Goal: Information Seeking & Learning: Learn about a topic

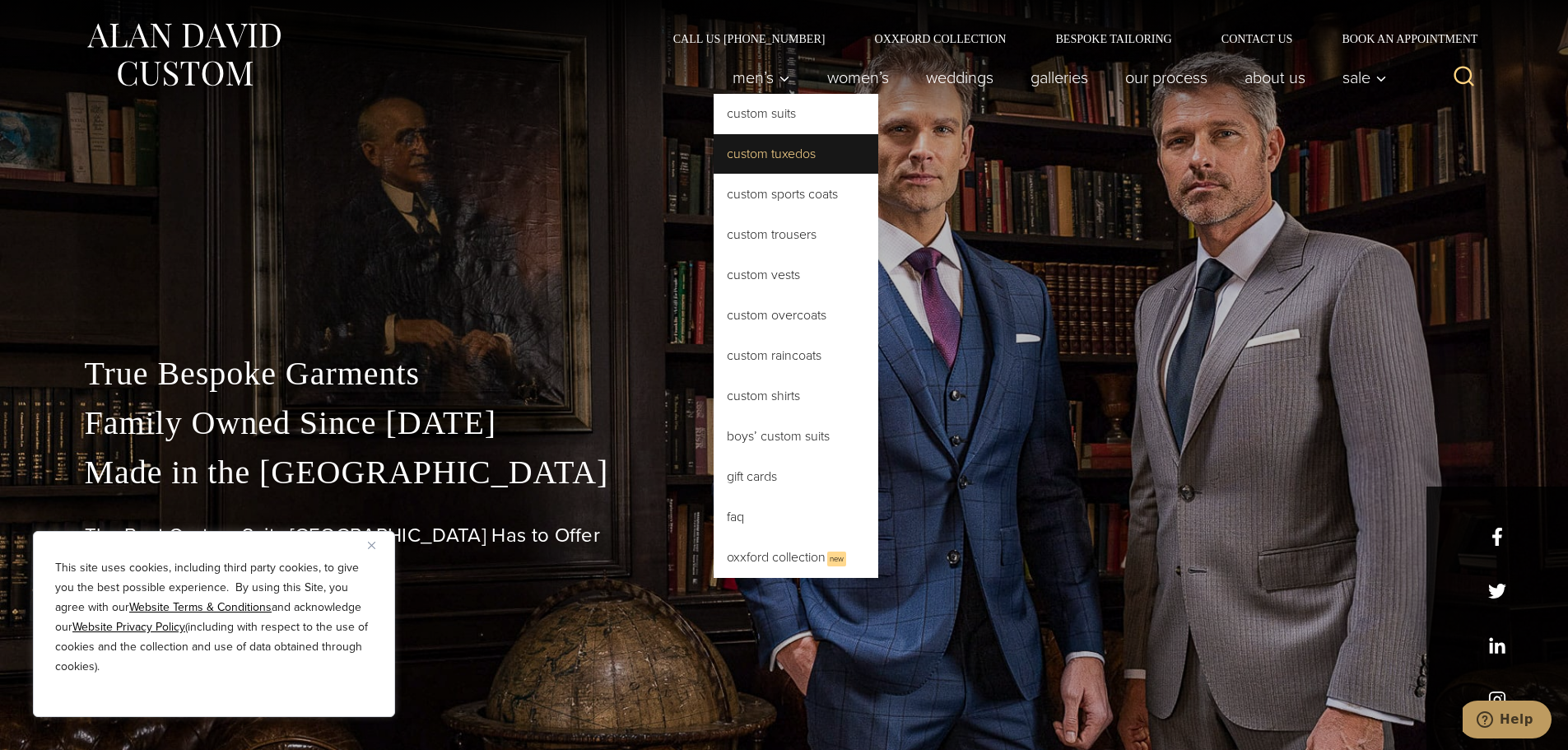
click at [771, 150] on link "Custom Tuxedos" at bounding box center [796, 154] width 165 height 40
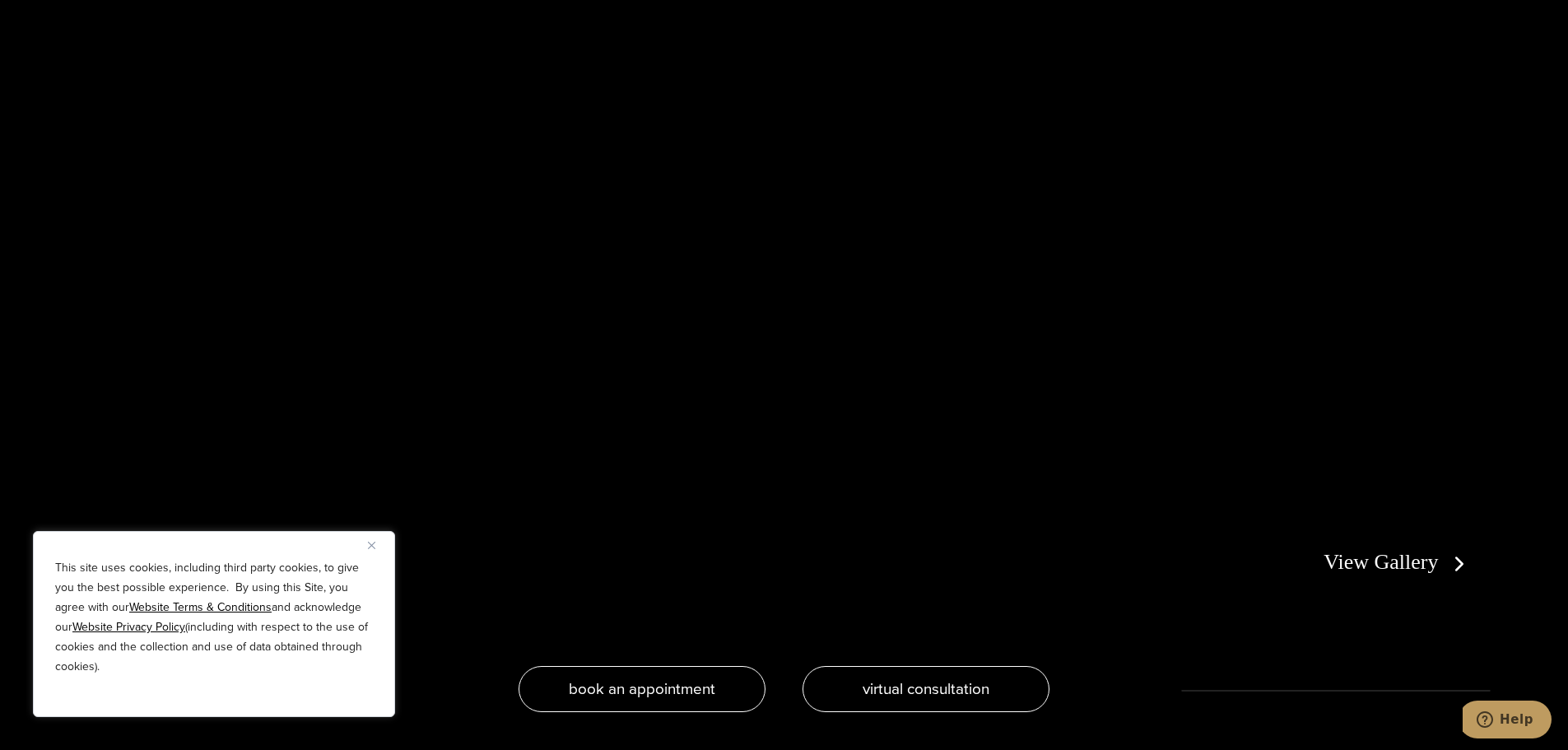
scroll to position [3703, 0]
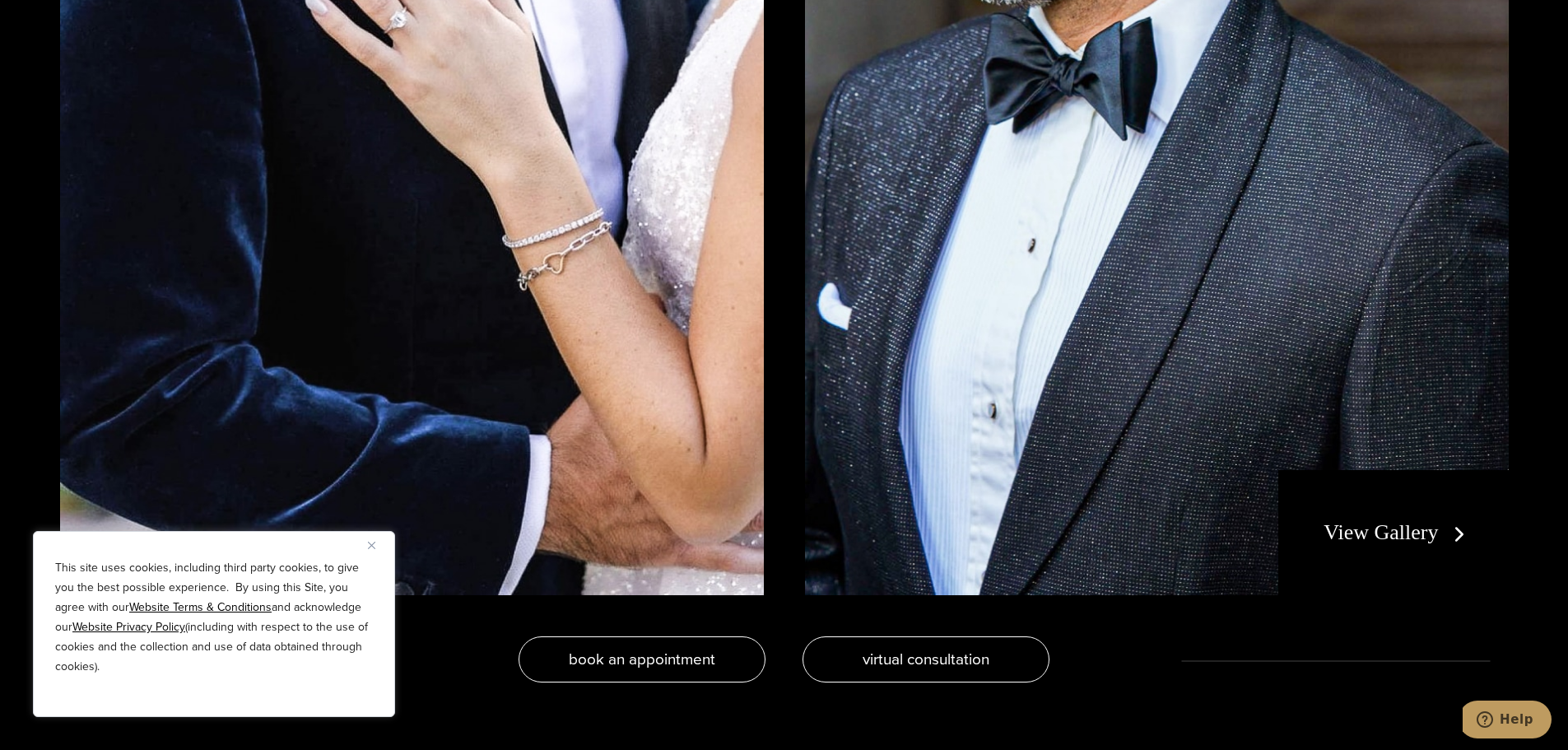
click at [1411, 521] on link "View Gallery" at bounding box center [1396, 533] width 148 height 24
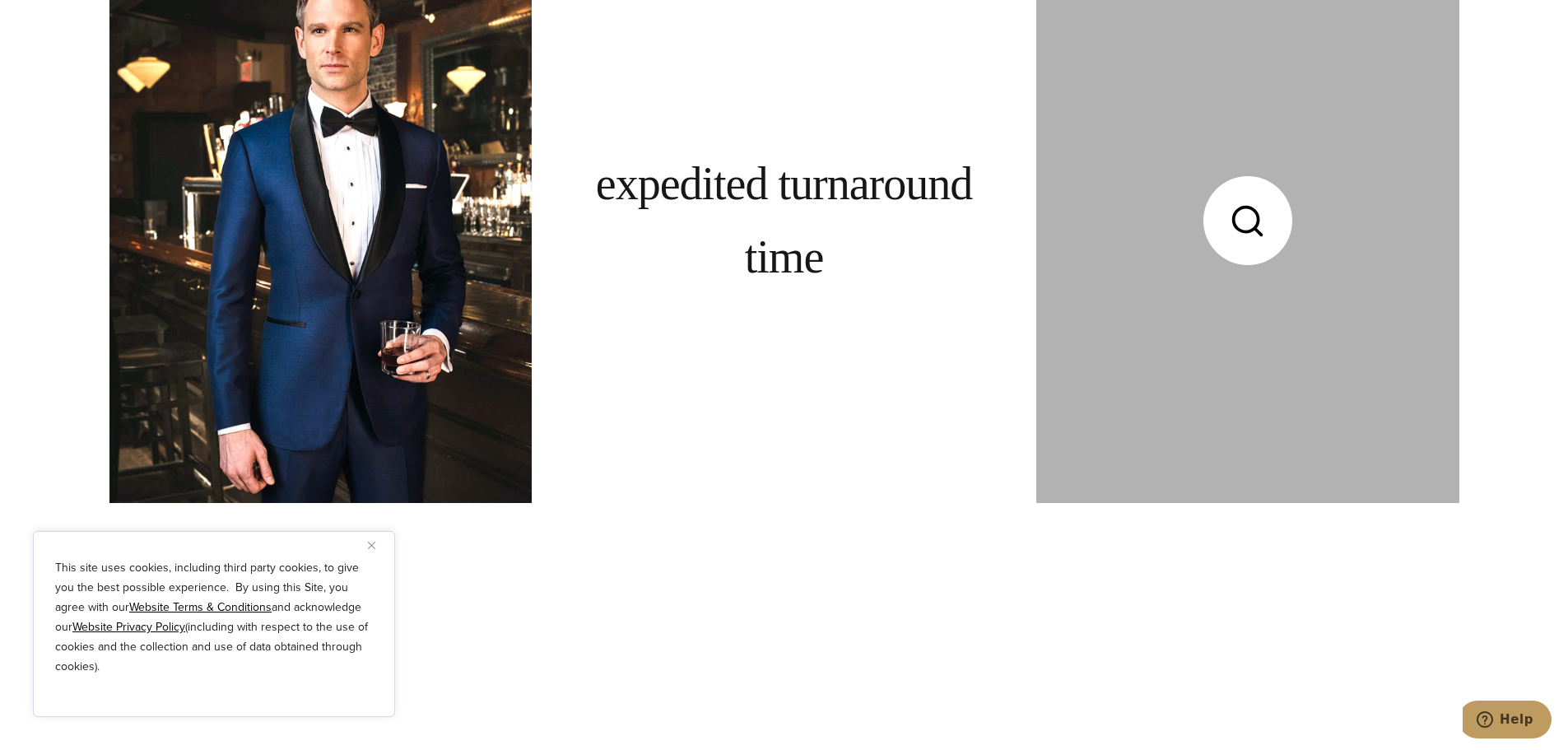
scroll to position [7901, 0]
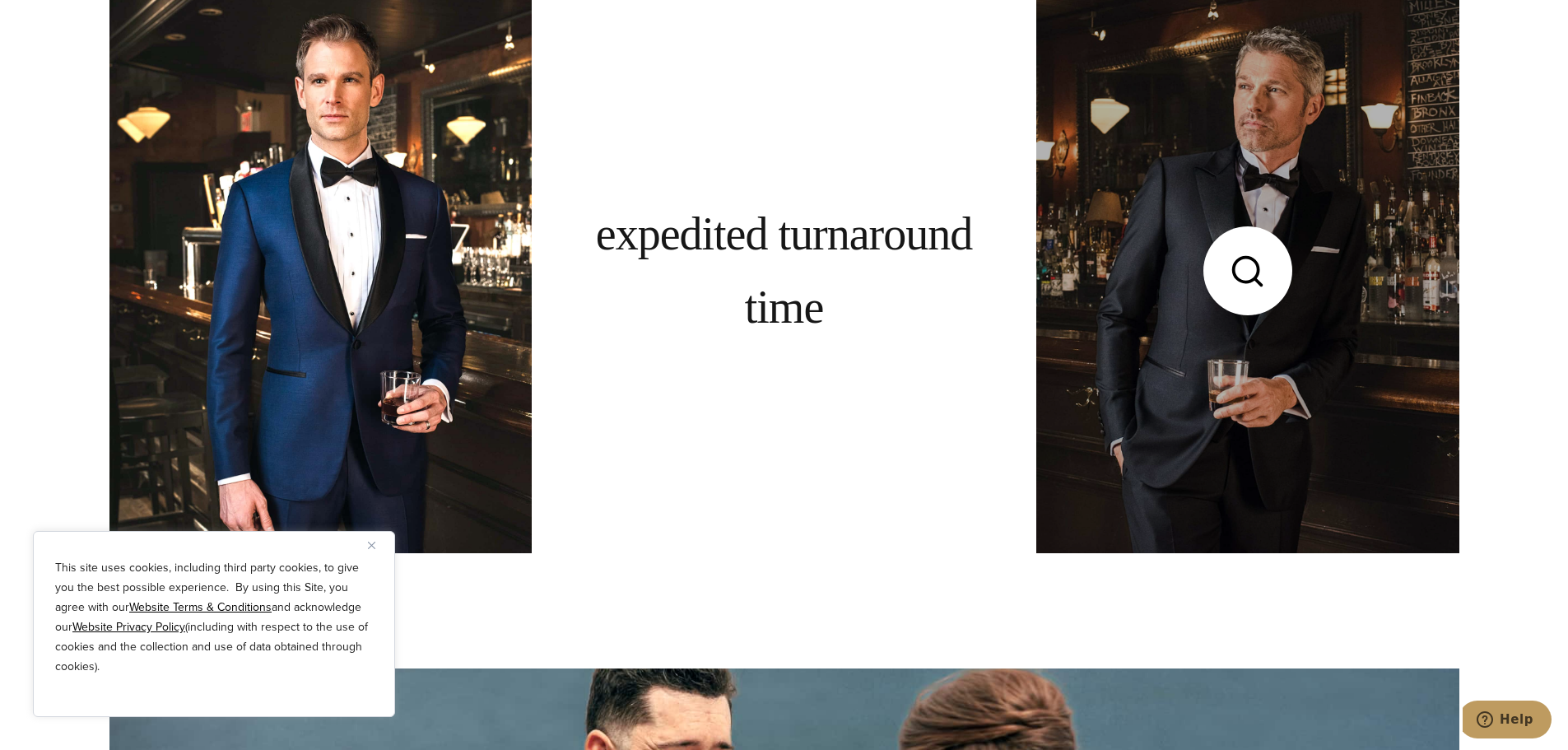
click at [1268, 363] on link at bounding box center [1247, 271] width 422 height 563
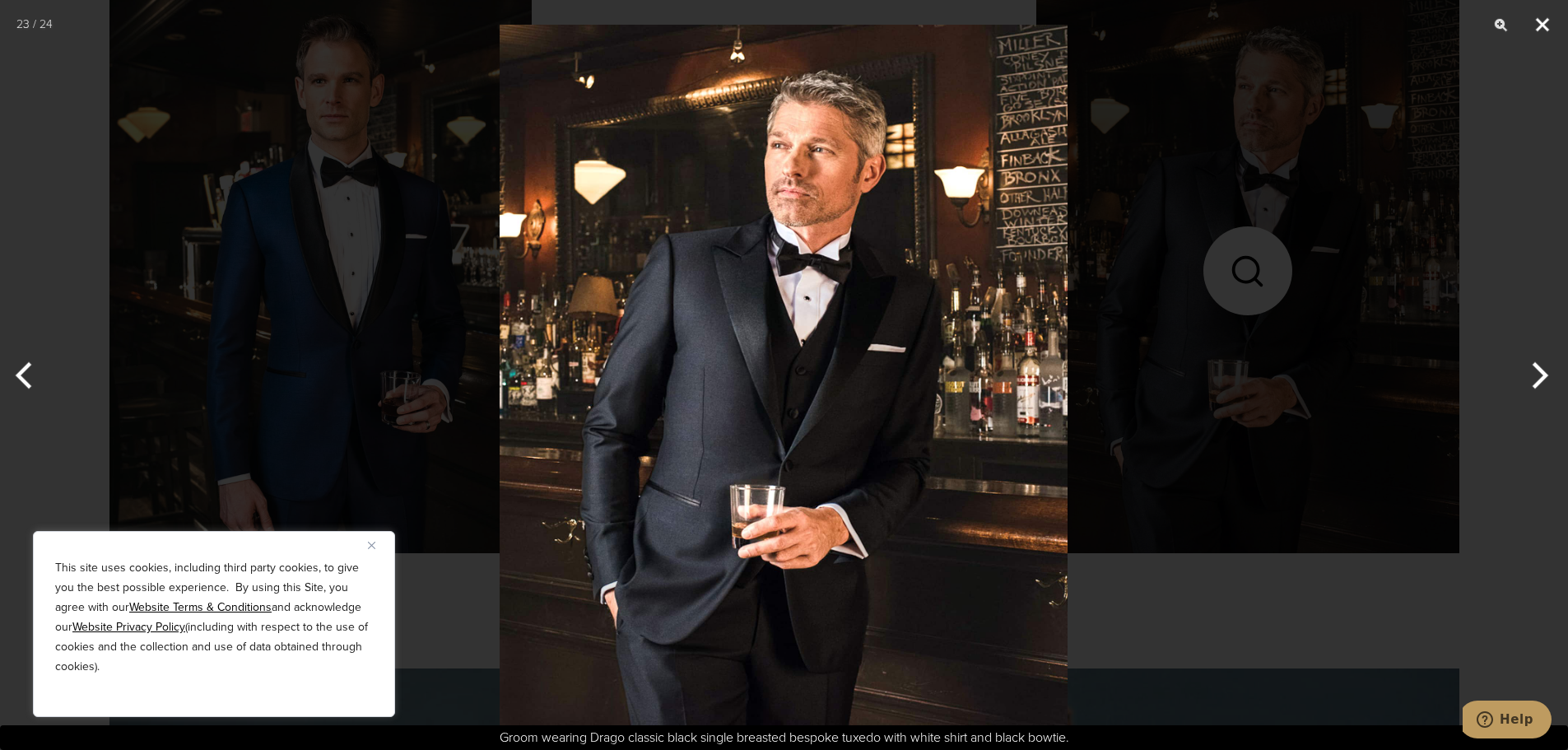
click at [1533, 29] on button "Close" at bounding box center [1542, 24] width 41 height 49
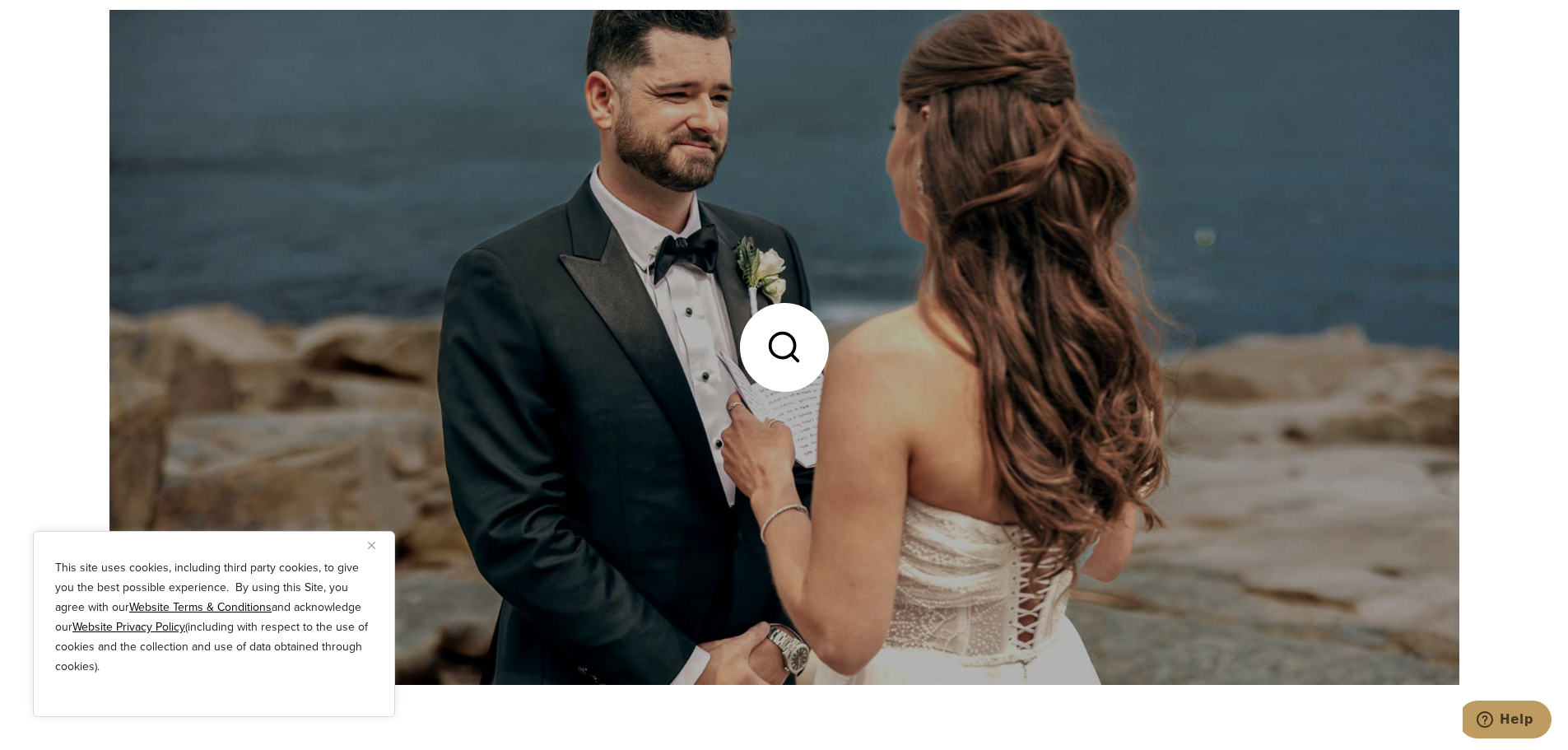
scroll to position [9217, 0]
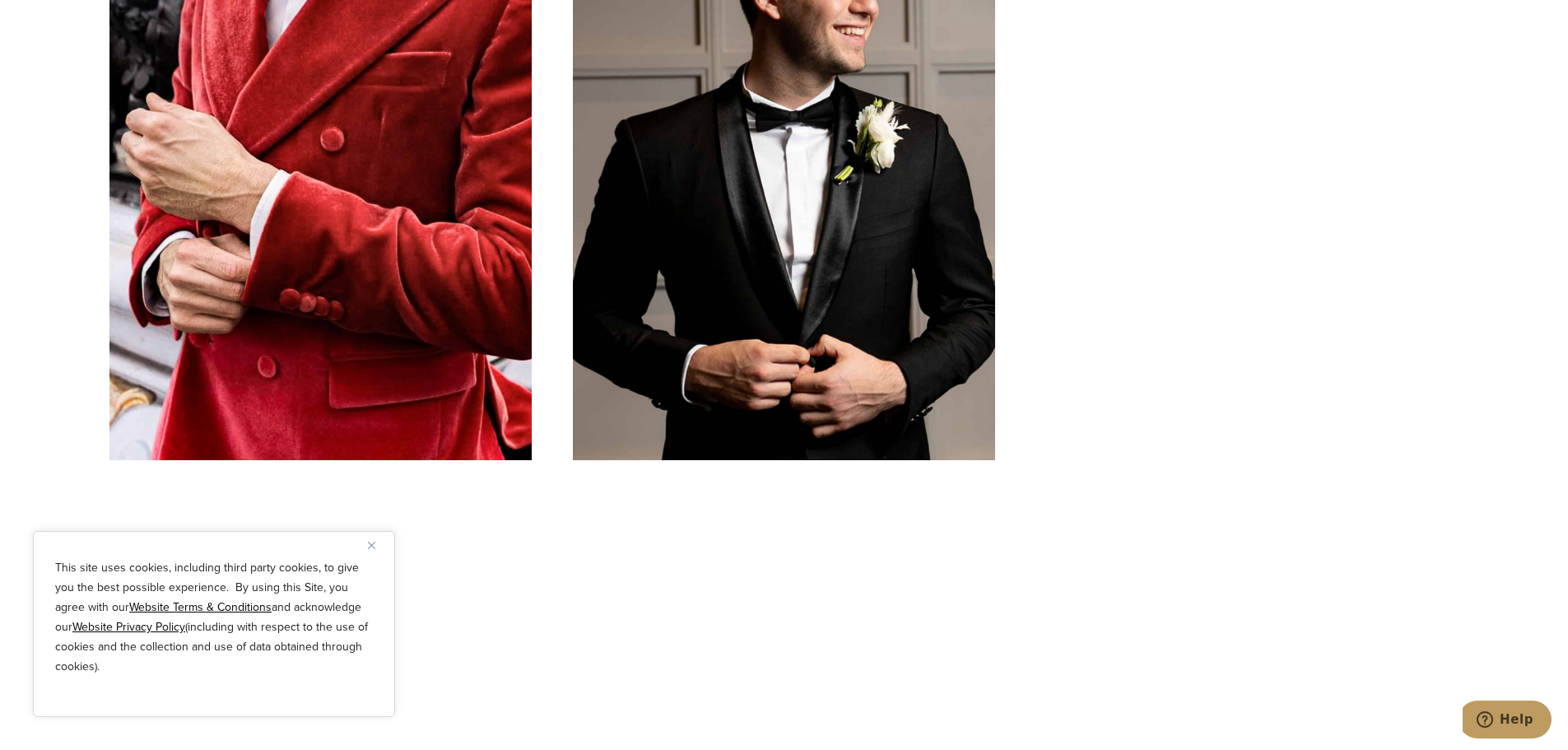
drag, startPoint x: 557, startPoint y: 403, endPoint x: 576, endPoint y: 73, distance: 330.5
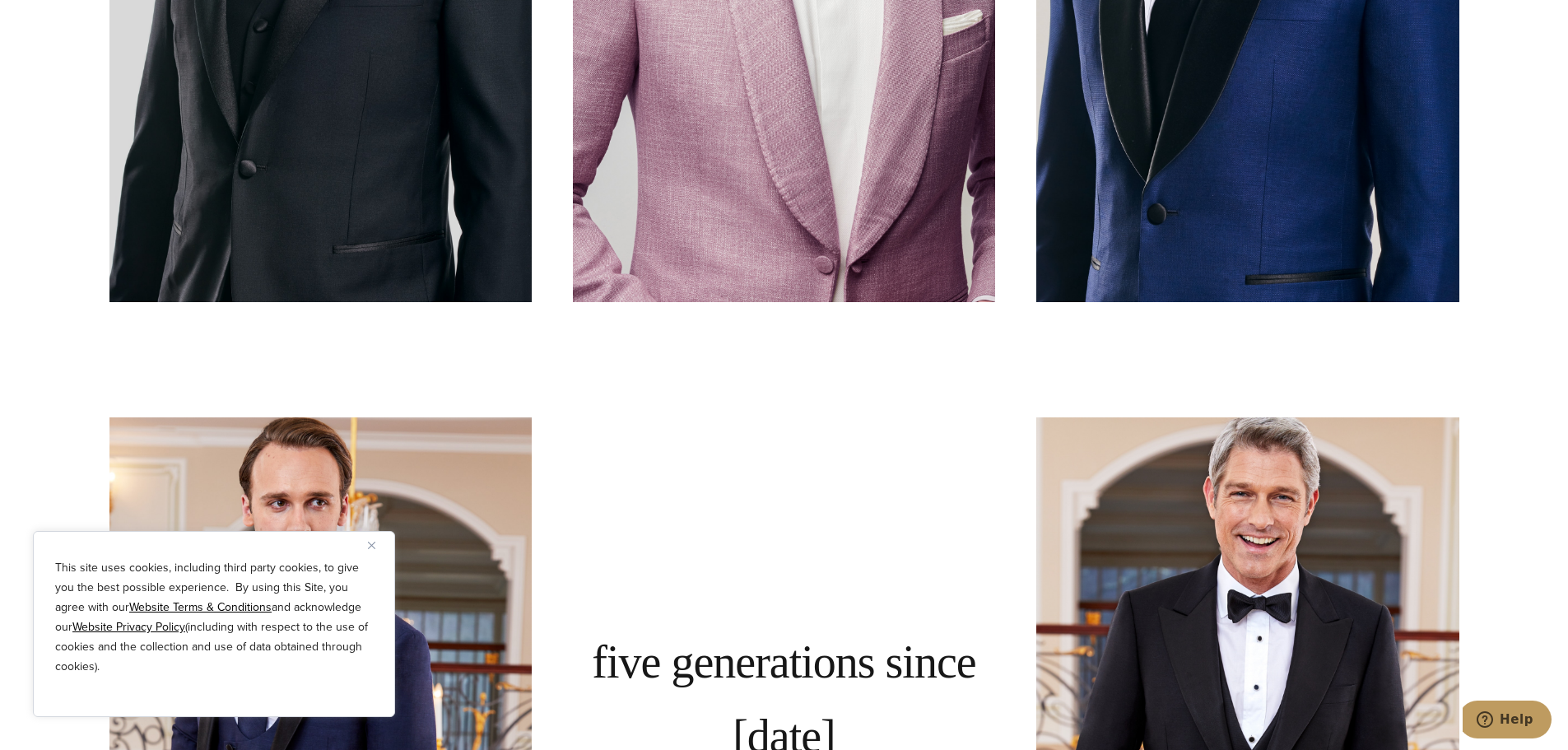
scroll to position [0, 0]
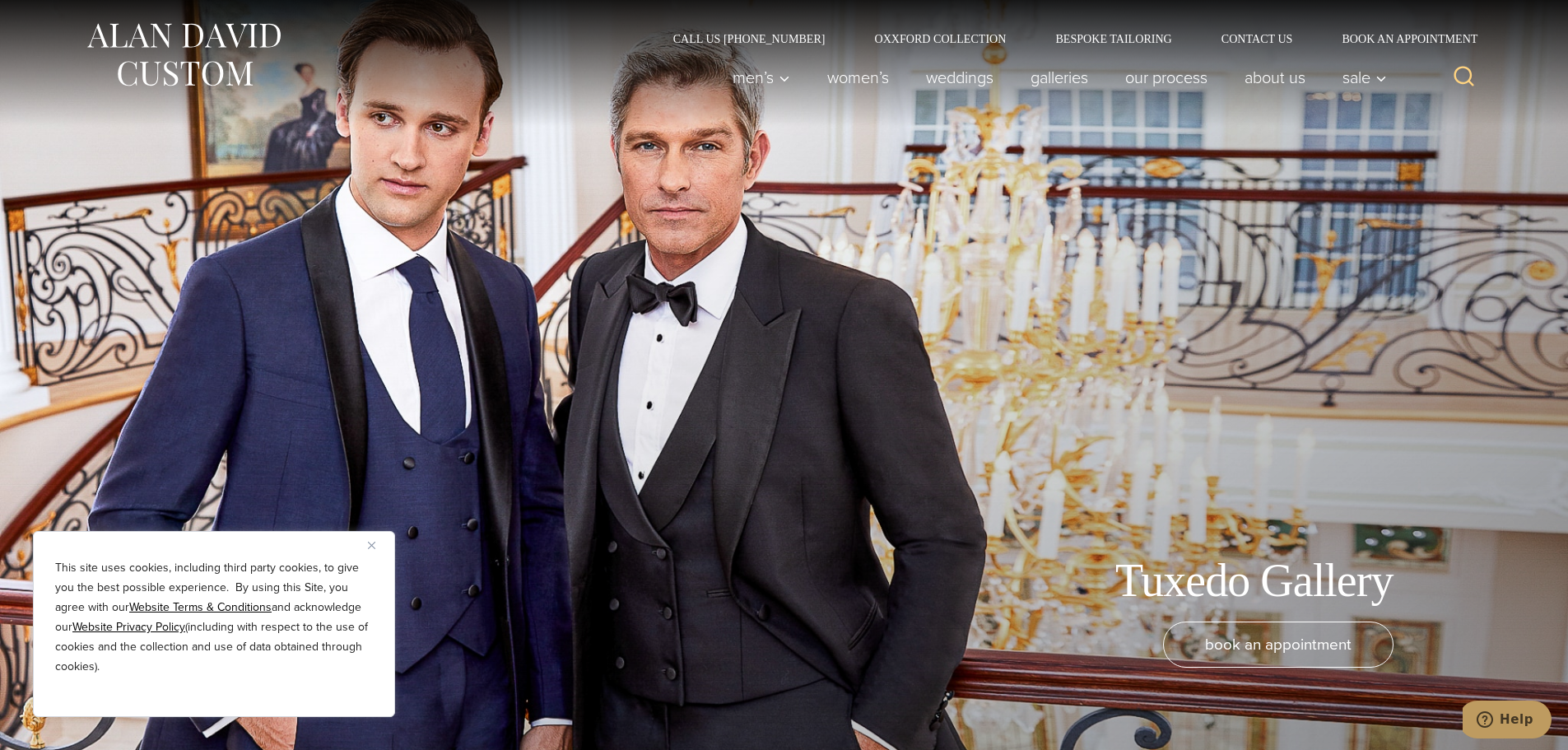
drag, startPoint x: 57, startPoint y: 331, endPoint x: 124, endPoint y: -9, distance: 346.5
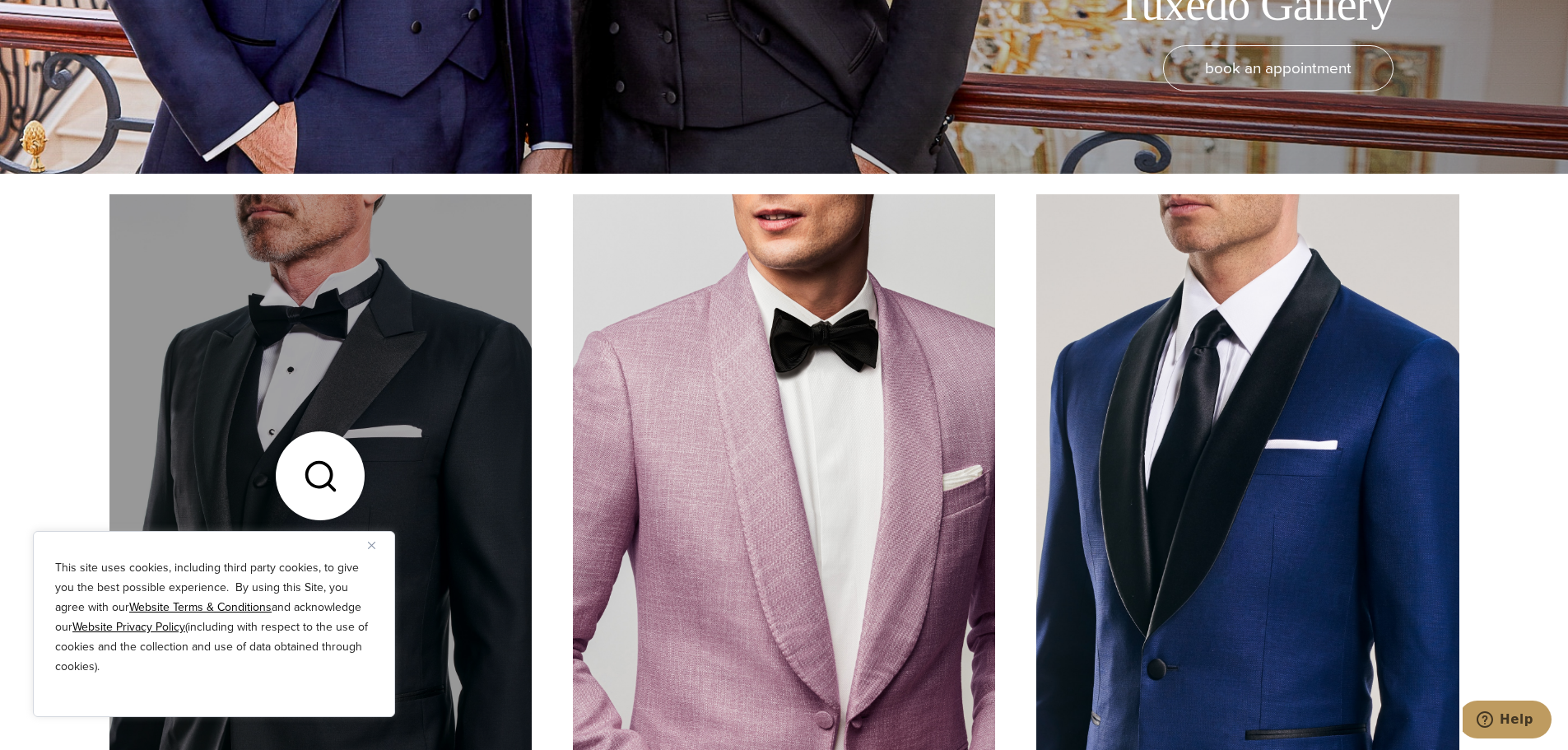
scroll to position [987, 0]
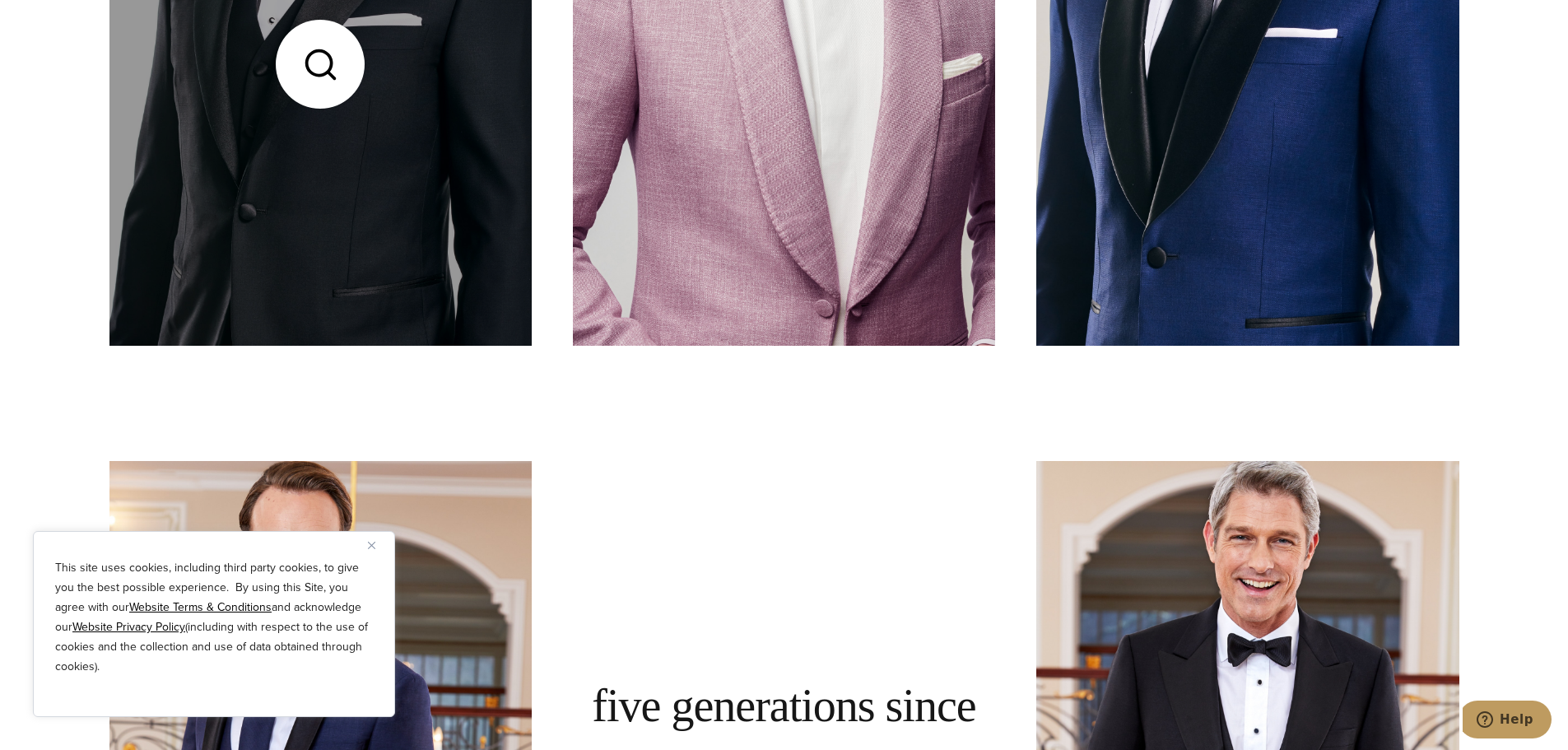
click at [375, 223] on link at bounding box center [320, 64] width 422 height 563
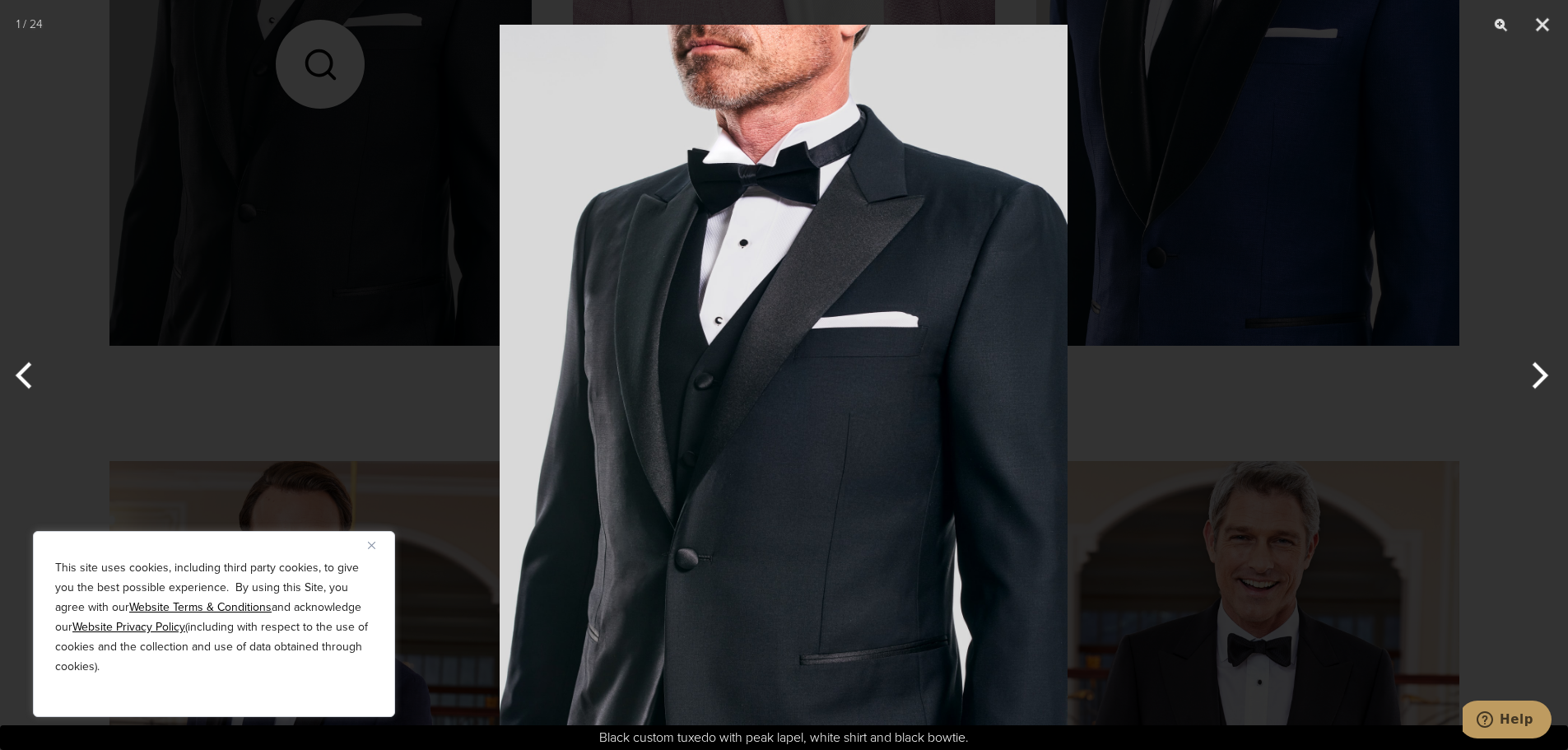
click at [881, 203] on img at bounding box center [784, 375] width 568 height 750
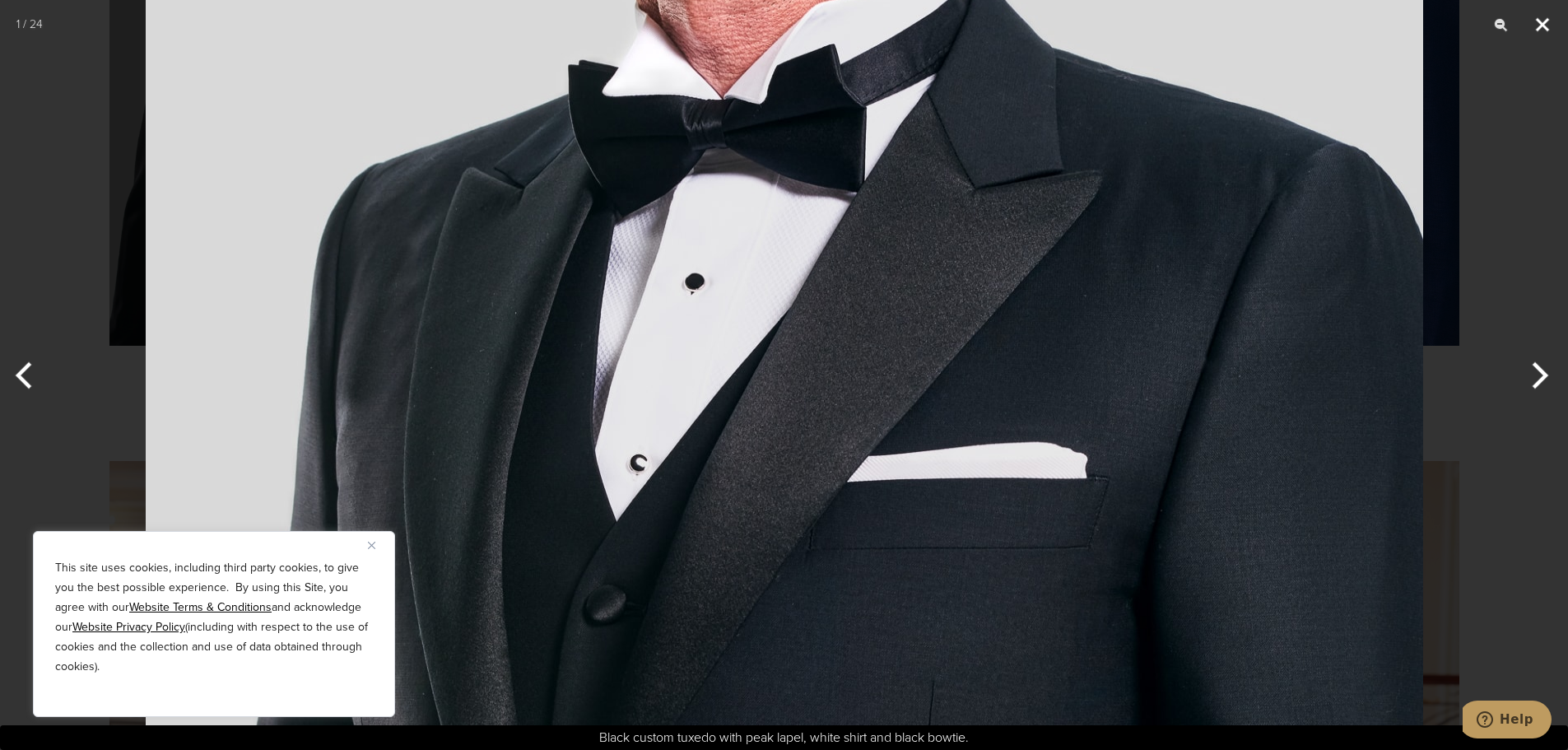
click at [1540, 17] on button "Close" at bounding box center [1542, 24] width 41 height 49
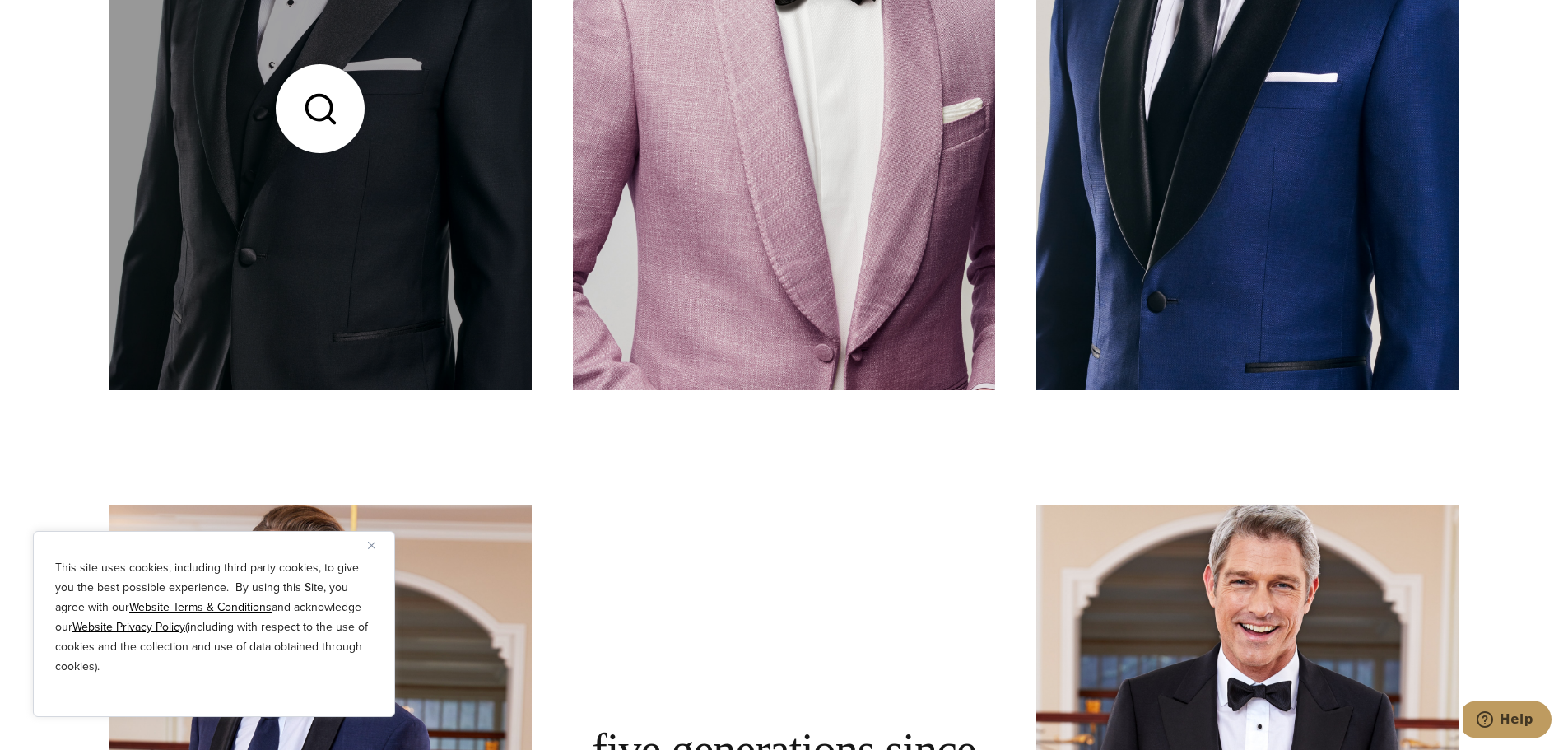
scroll to position [823, 0]
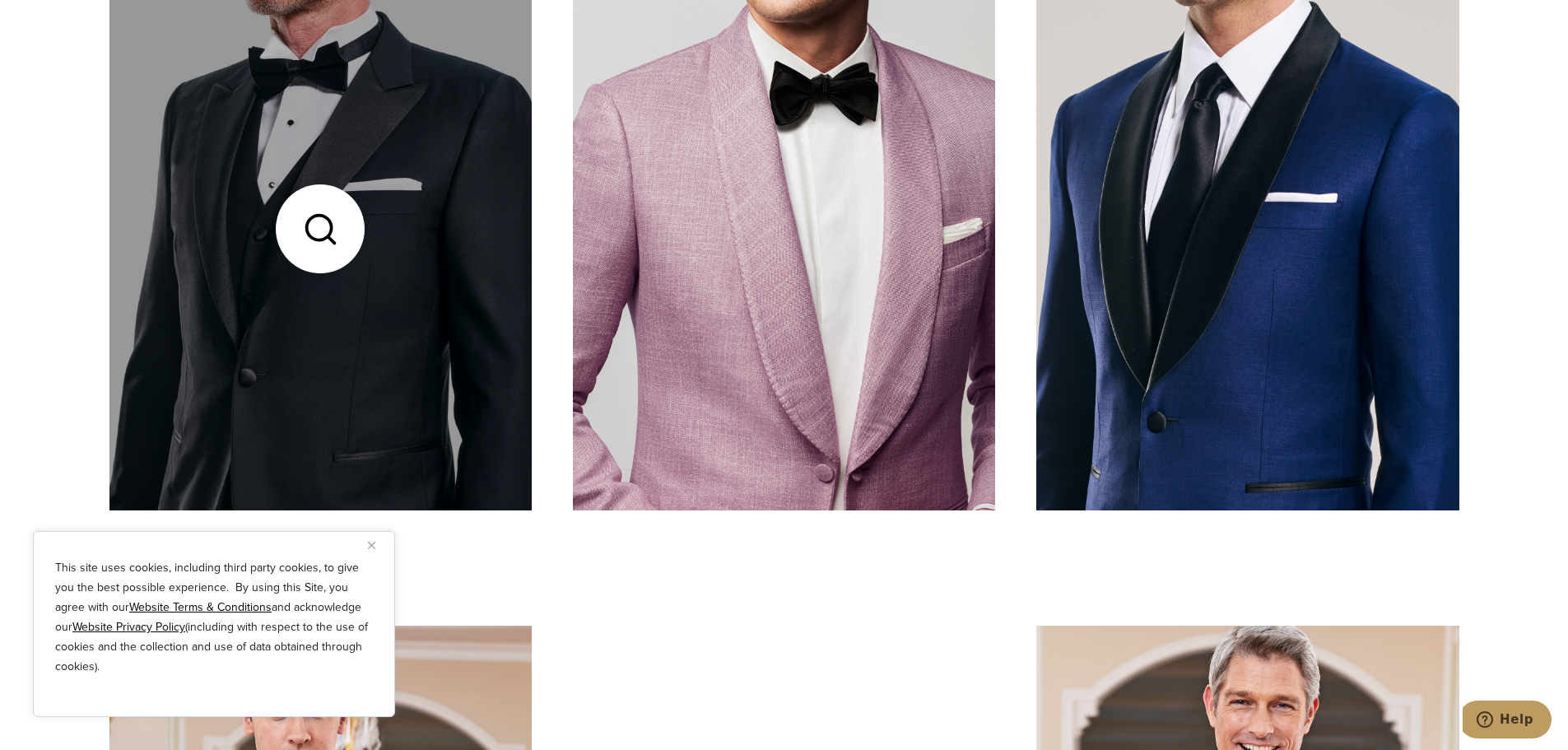
click at [440, 321] on link at bounding box center [320, 229] width 422 height 563
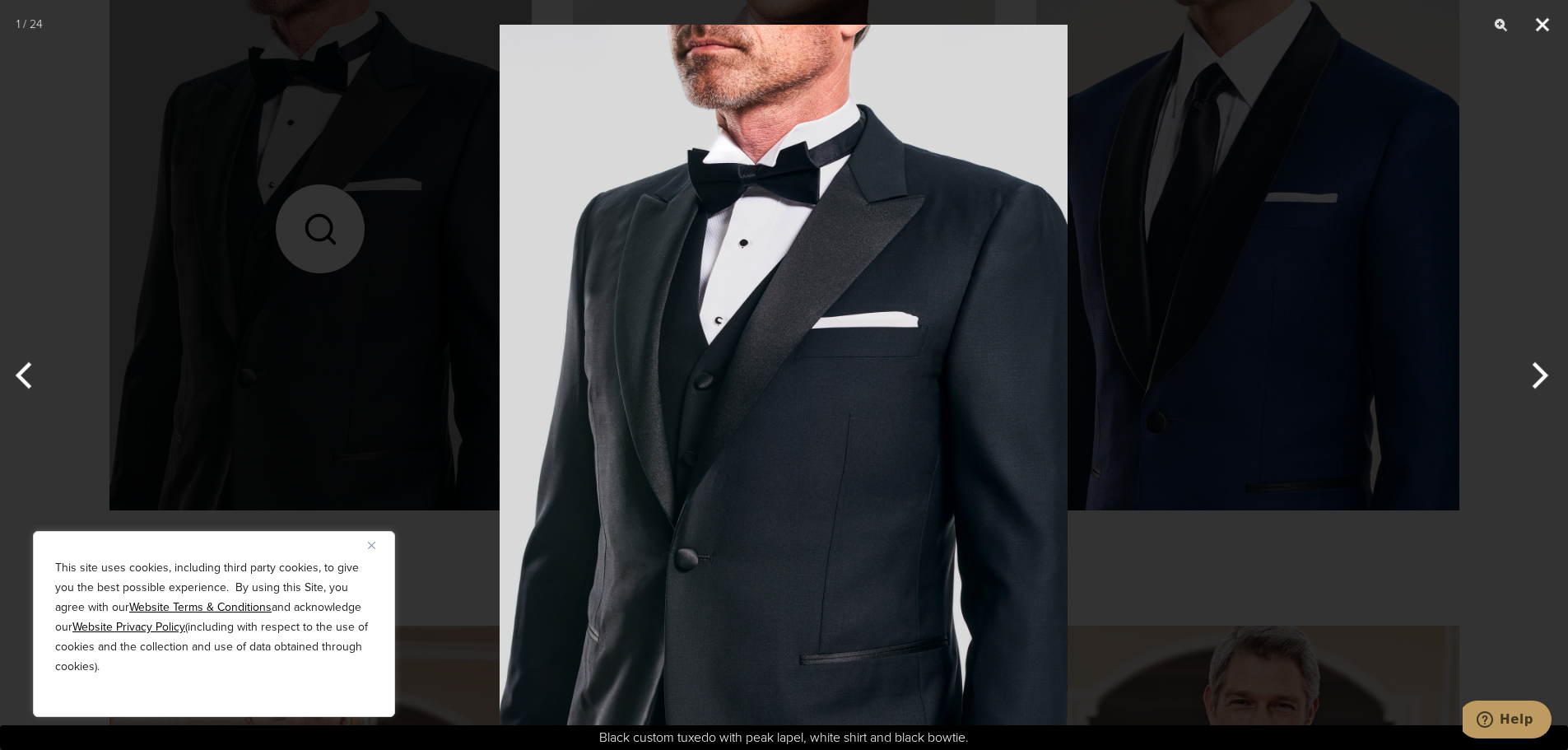
click at [1547, 25] on button "Close" at bounding box center [1542, 24] width 41 height 49
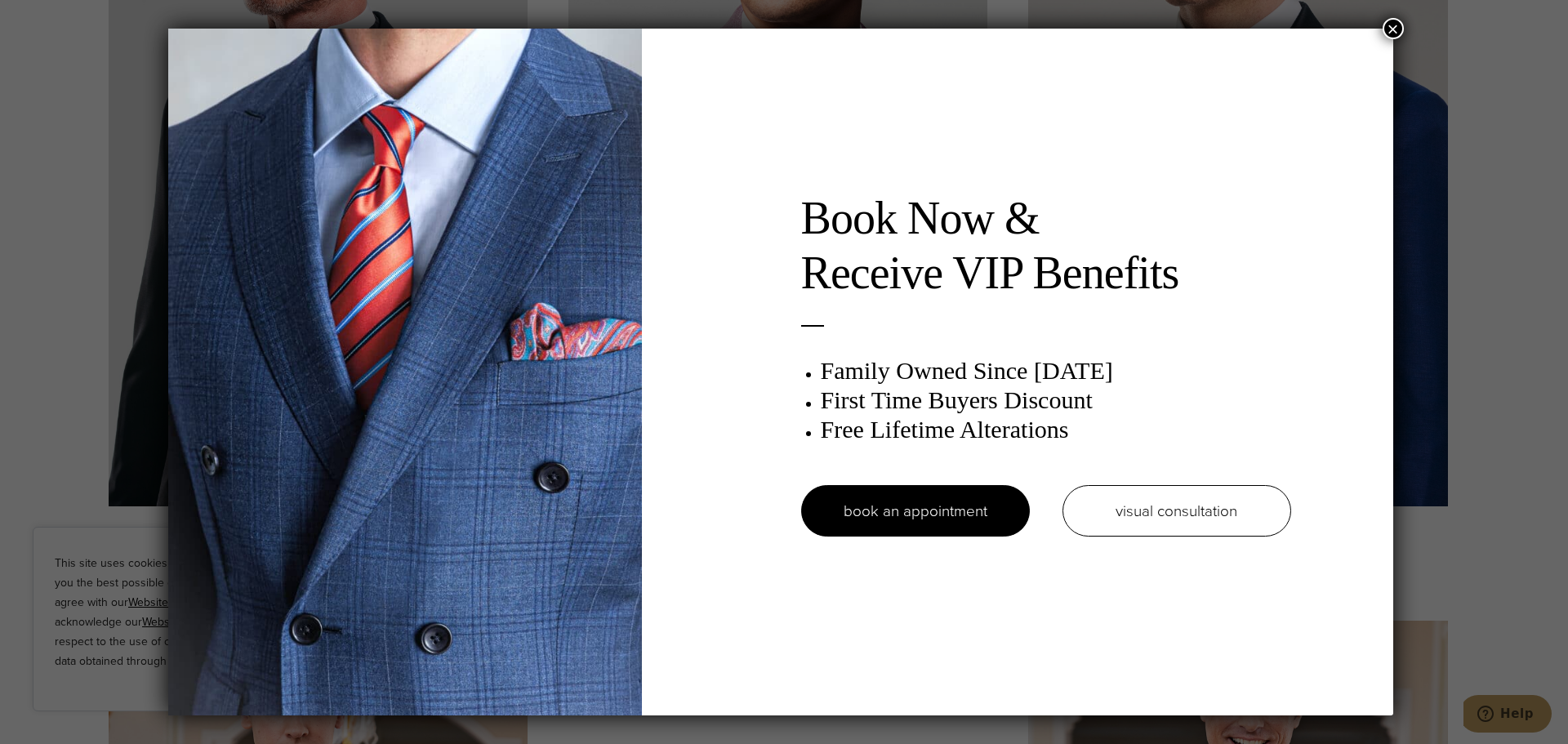
click at [1398, 25] on button "×" at bounding box center [1392, 28] width 21 height 21
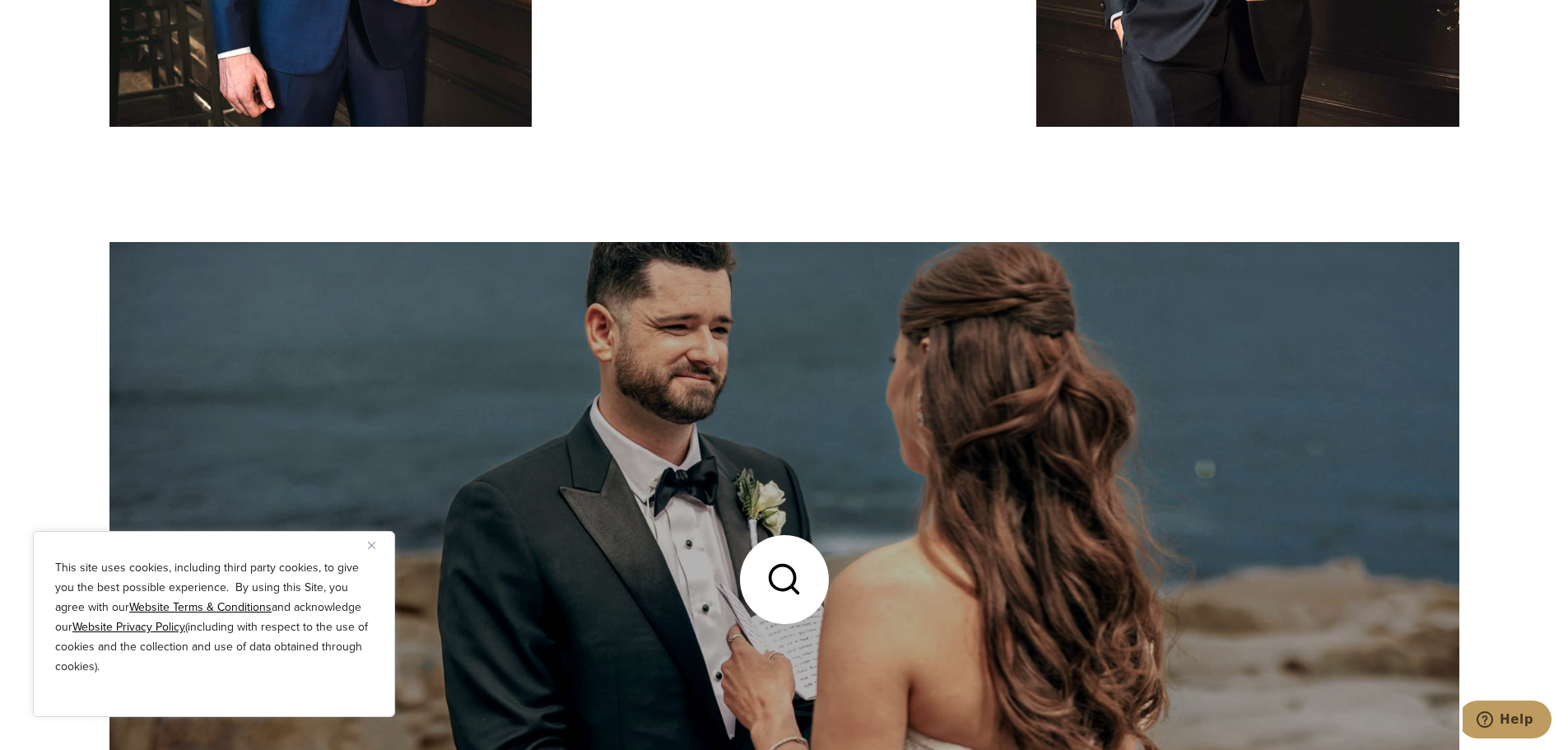
scroll to position [8807, 0]
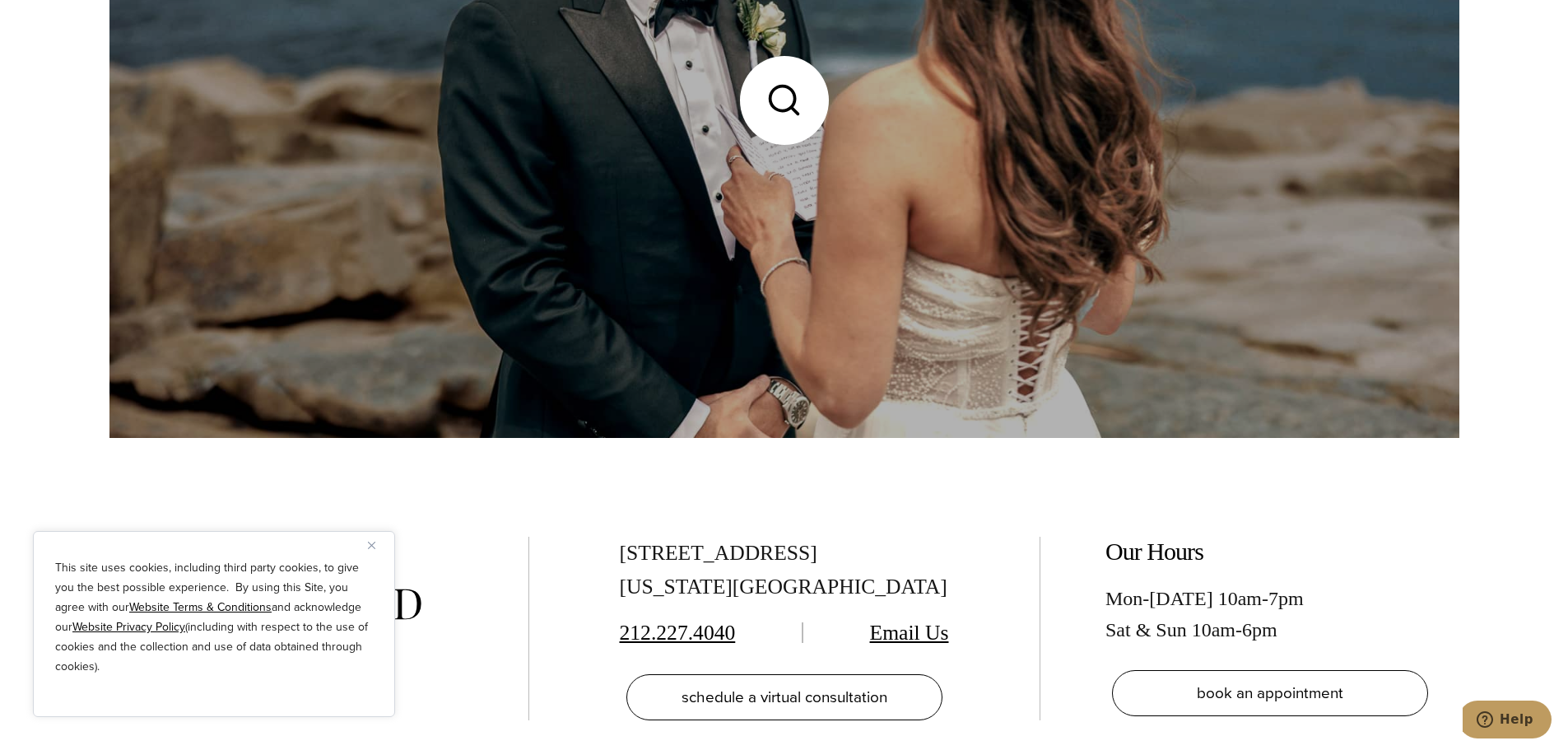
click at [809, 271] on link at bounding box center [784, 100] width 1350 height 675
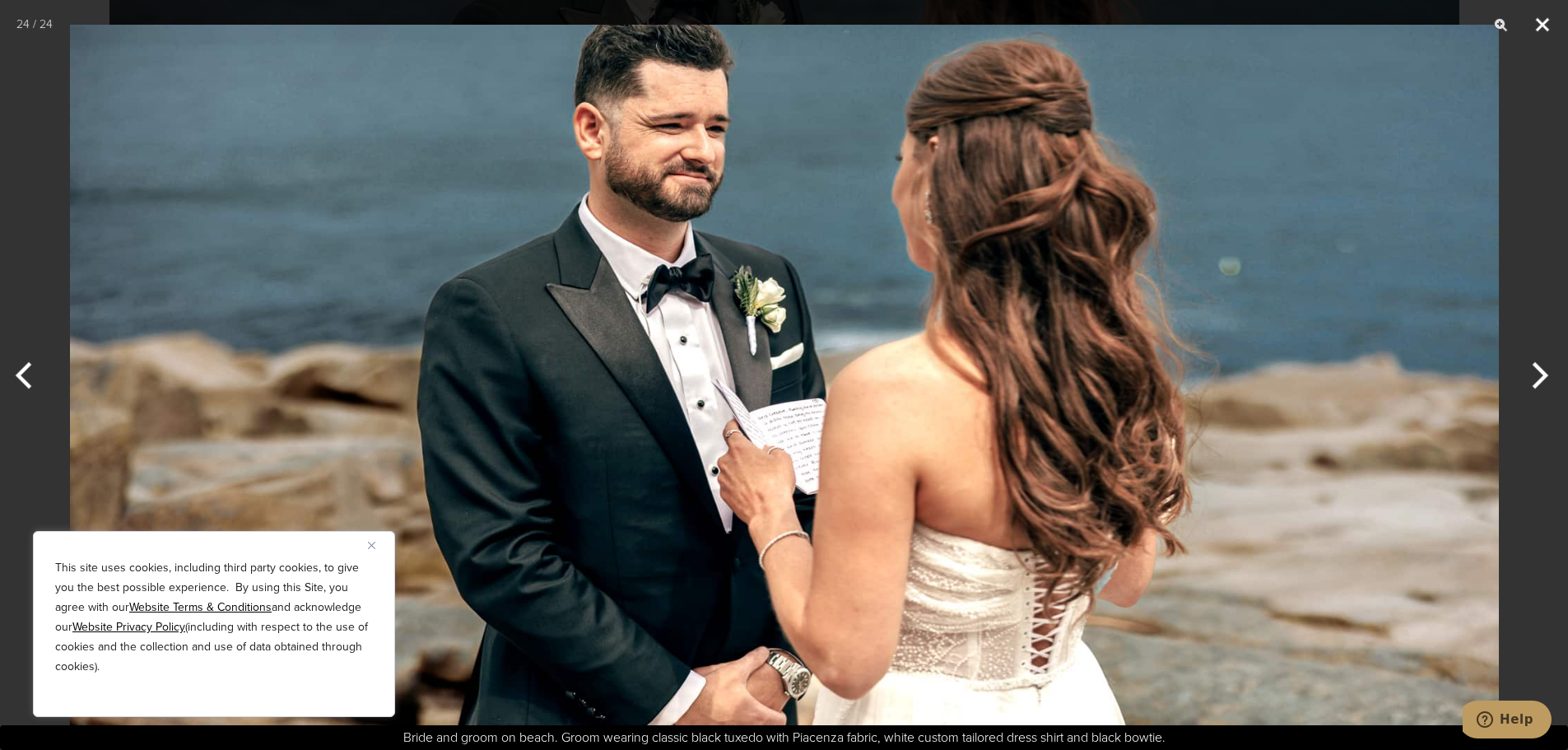
click at [1540, 35] on button "Close" at bounding box center [1542, 24] width 41 height 49
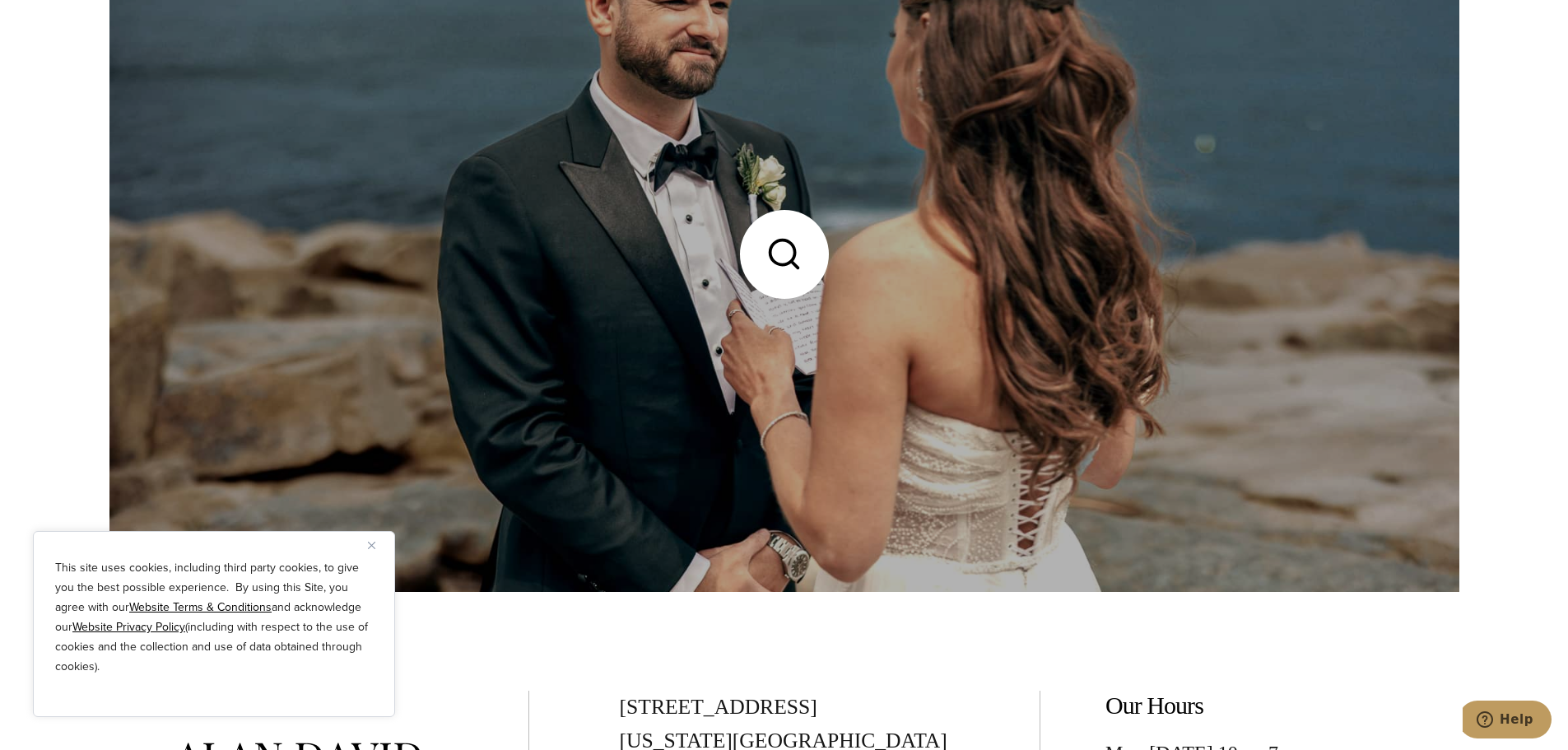
scroll to position [8642, 0]
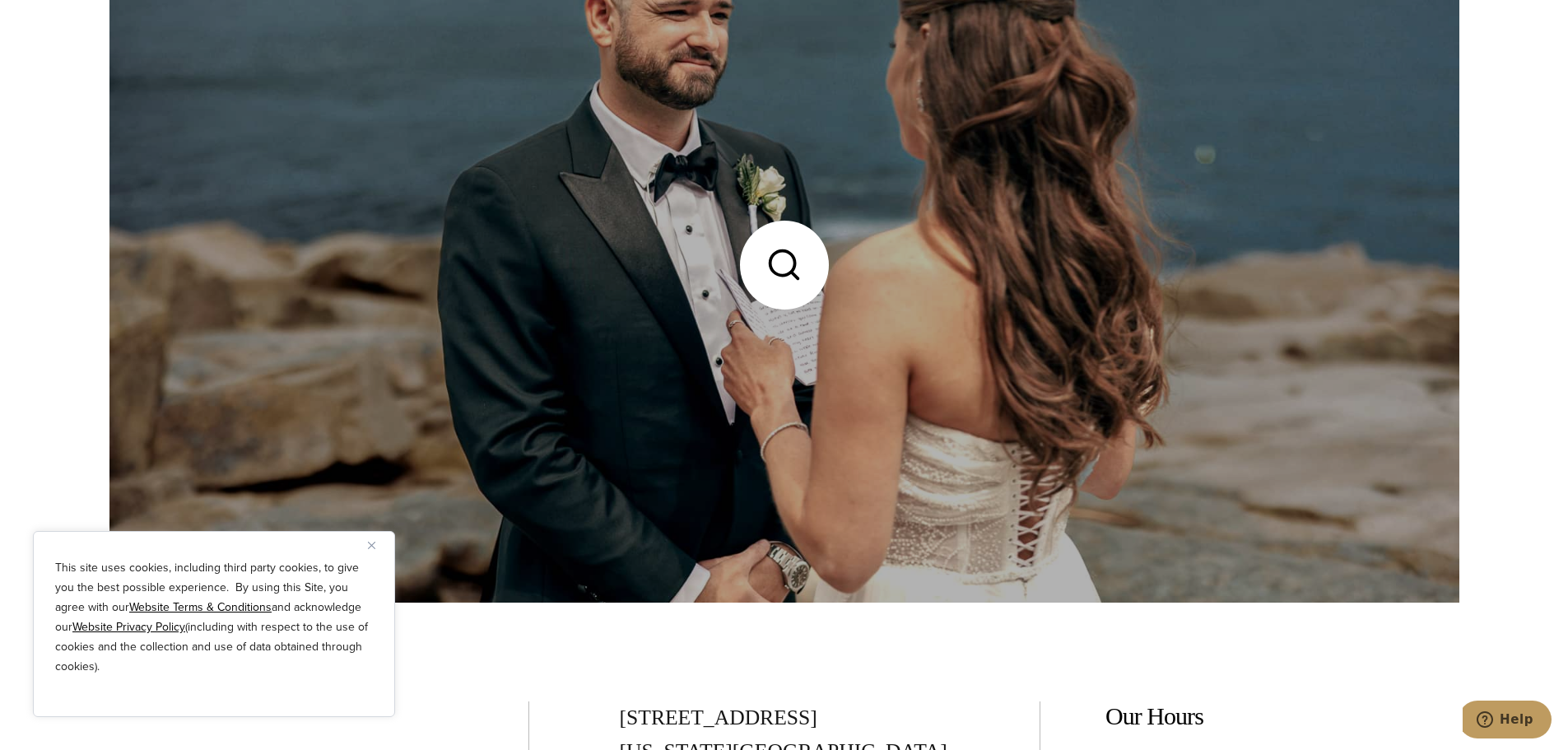
click at [680, 310] on link at bounding box center [784, 265] width 1350 height 675
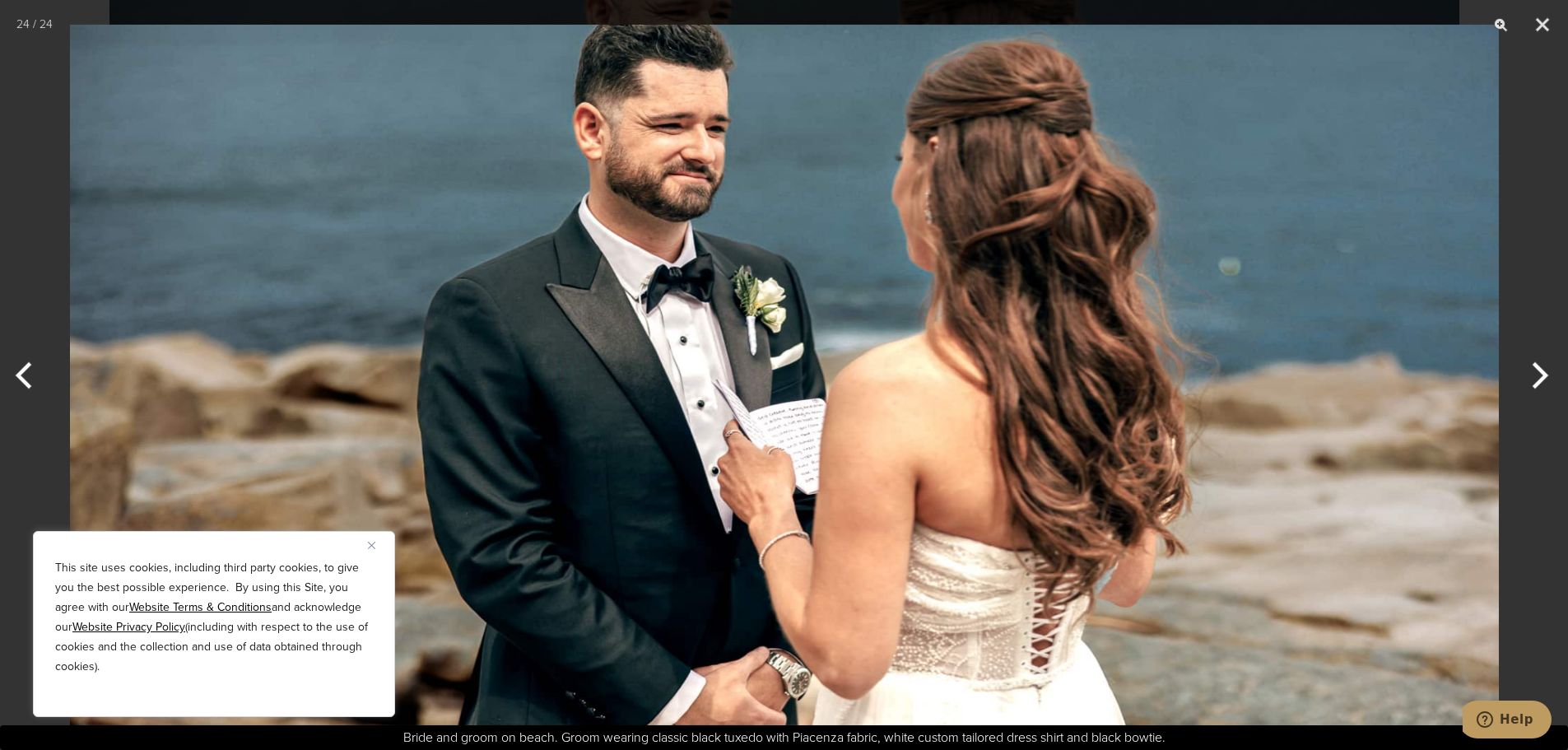
click at [589, 324] on img at bounding box center [784, 375] width 1428 height 750
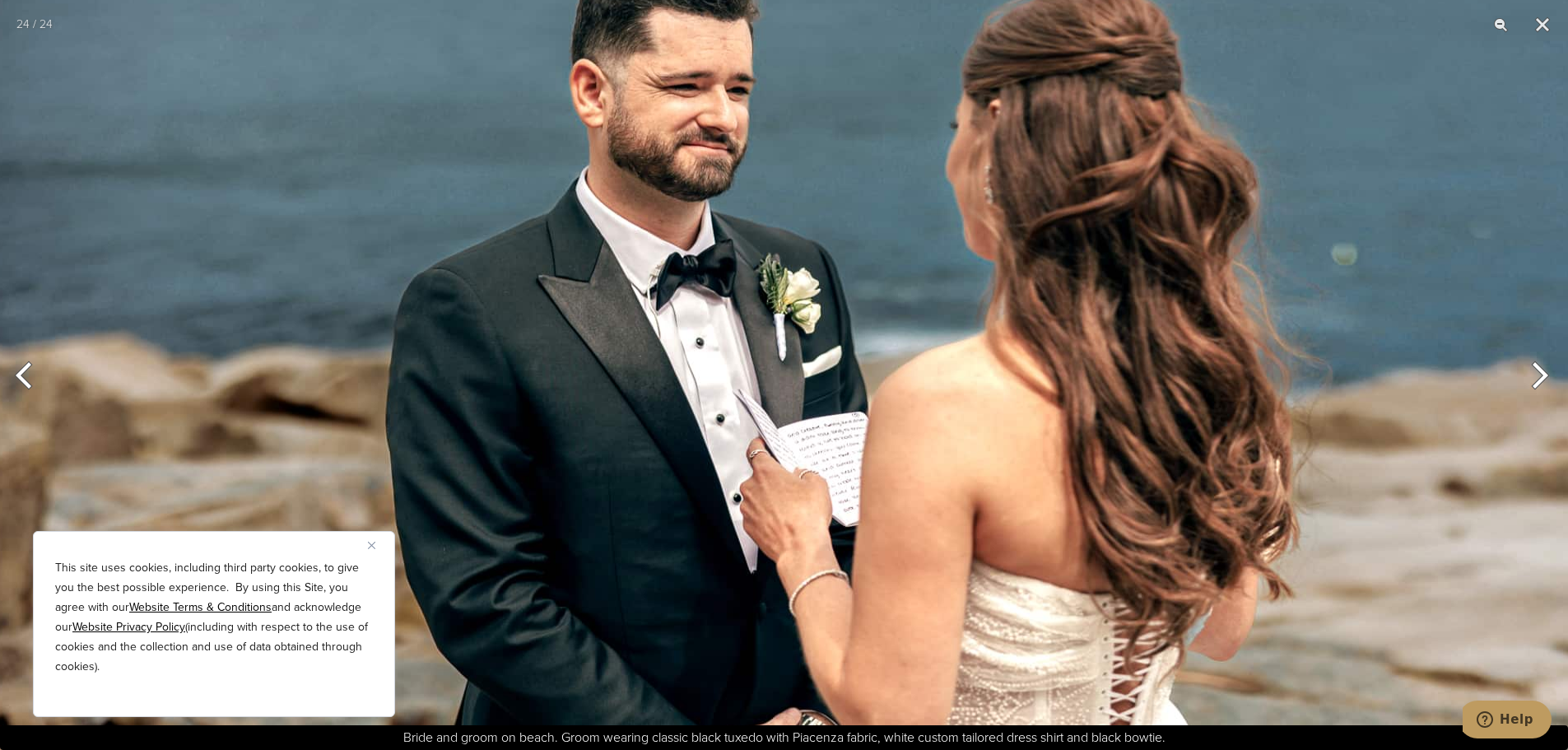
click at [602, 306] on img at bounding box center [818, 383] width 1685 height 885
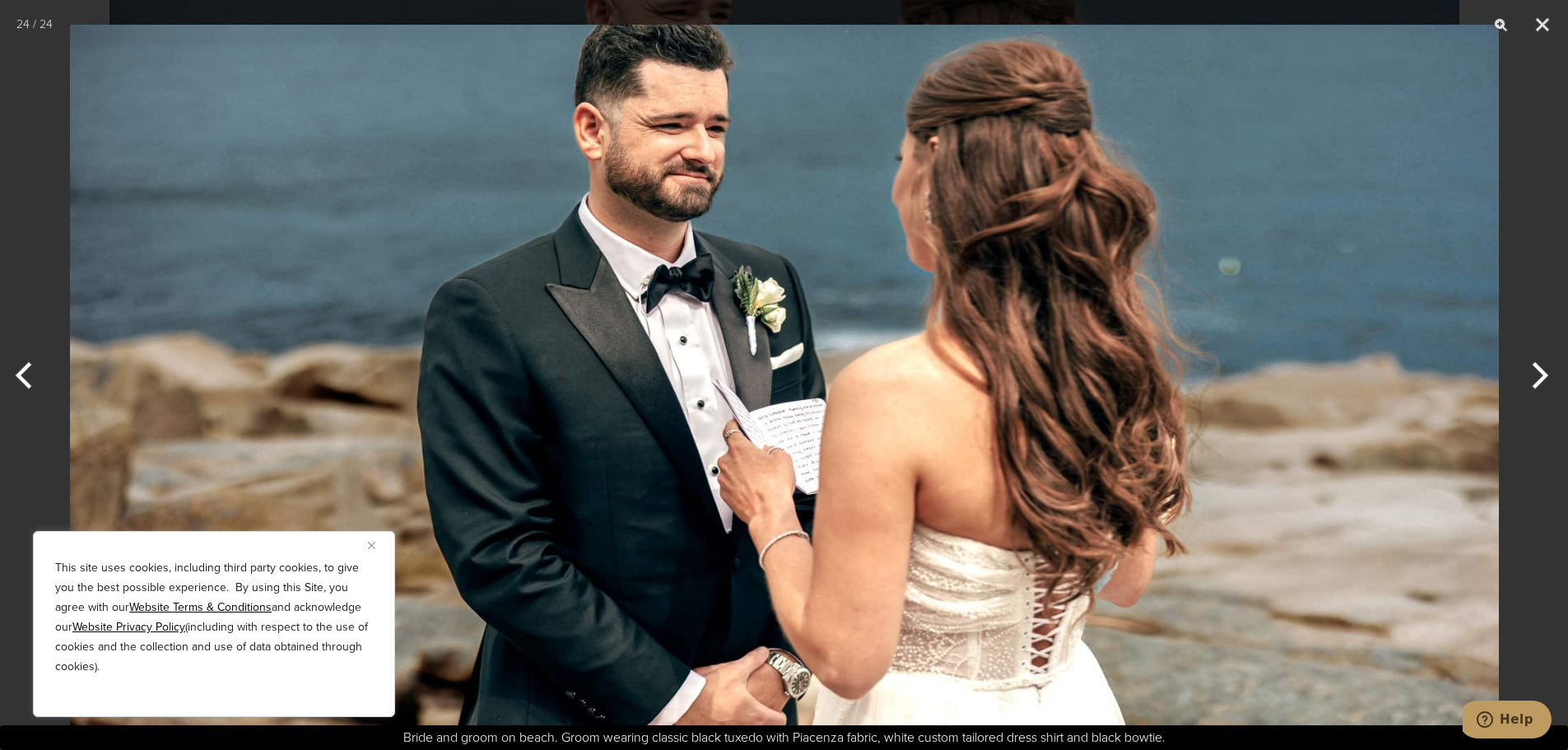
click at [29, 372] on button "Previous" at bounding box center [31, 375] width 62 height 82
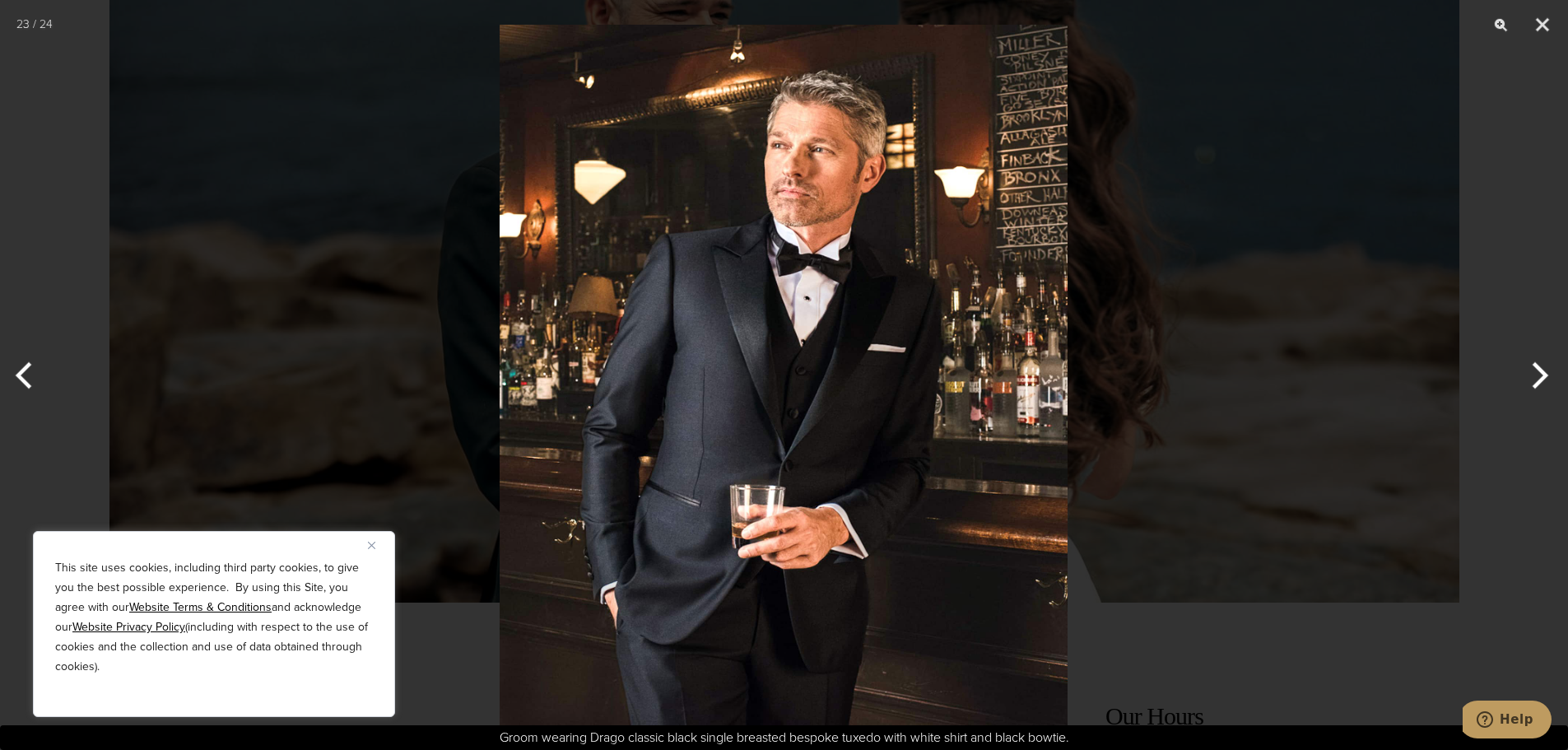
click at [29, 372] on button "Previous" at bounding box center [31, 375] width 62 height 82
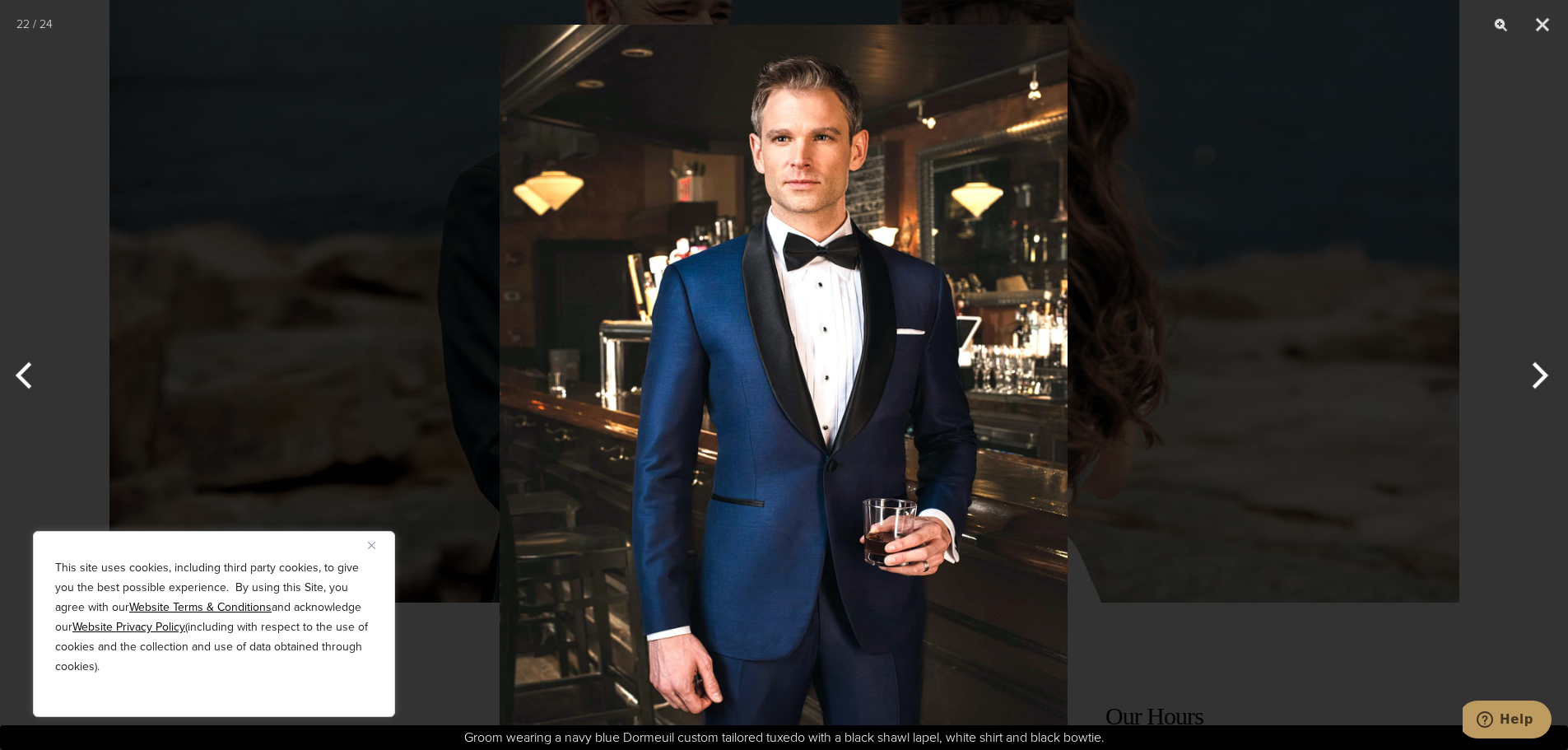
click at [29, 371] on button "Previous" at bounding box center [31, 375] width 62 height 82
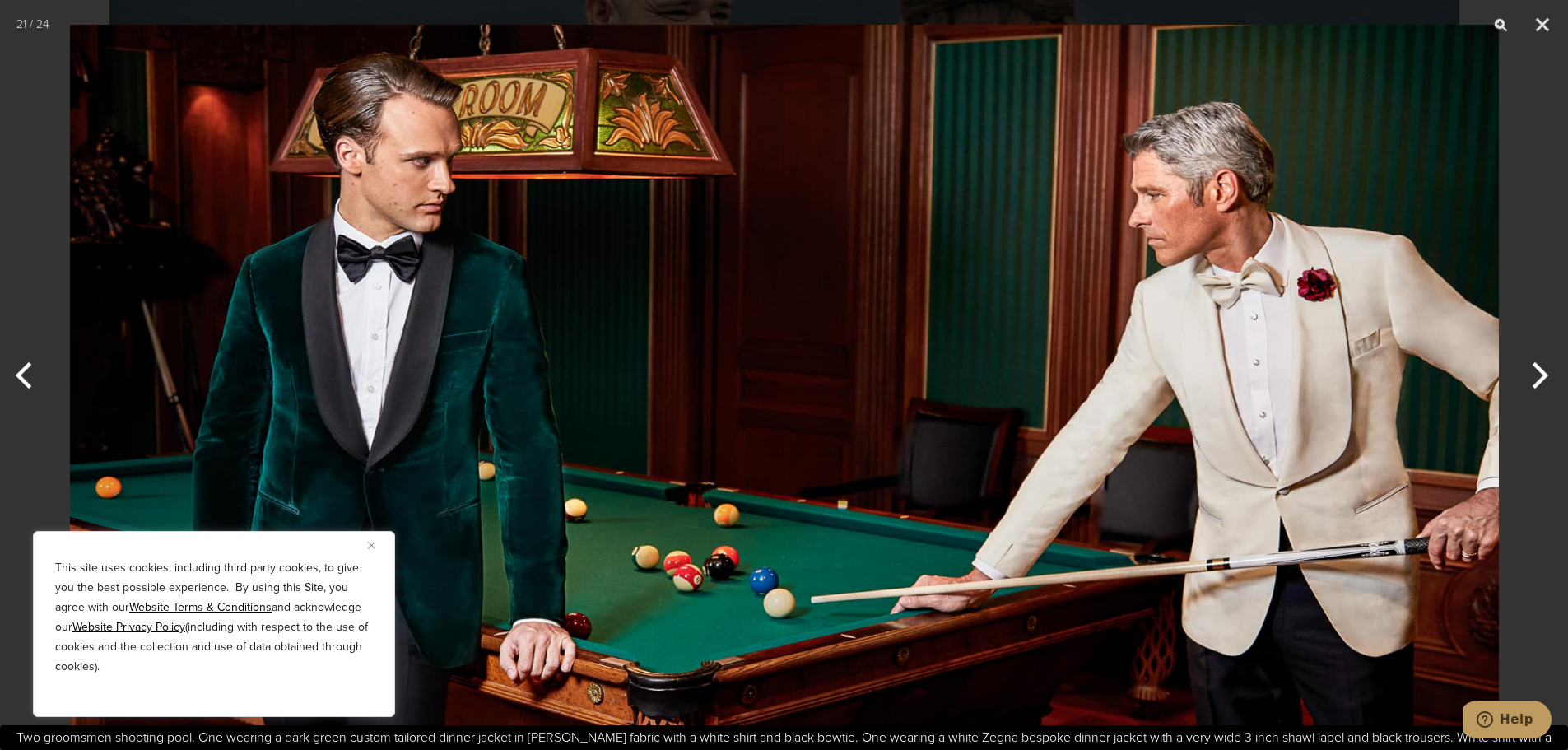
click at [29, 371] on button "Previous" at bounding box center [31, 375] width 62 height 82
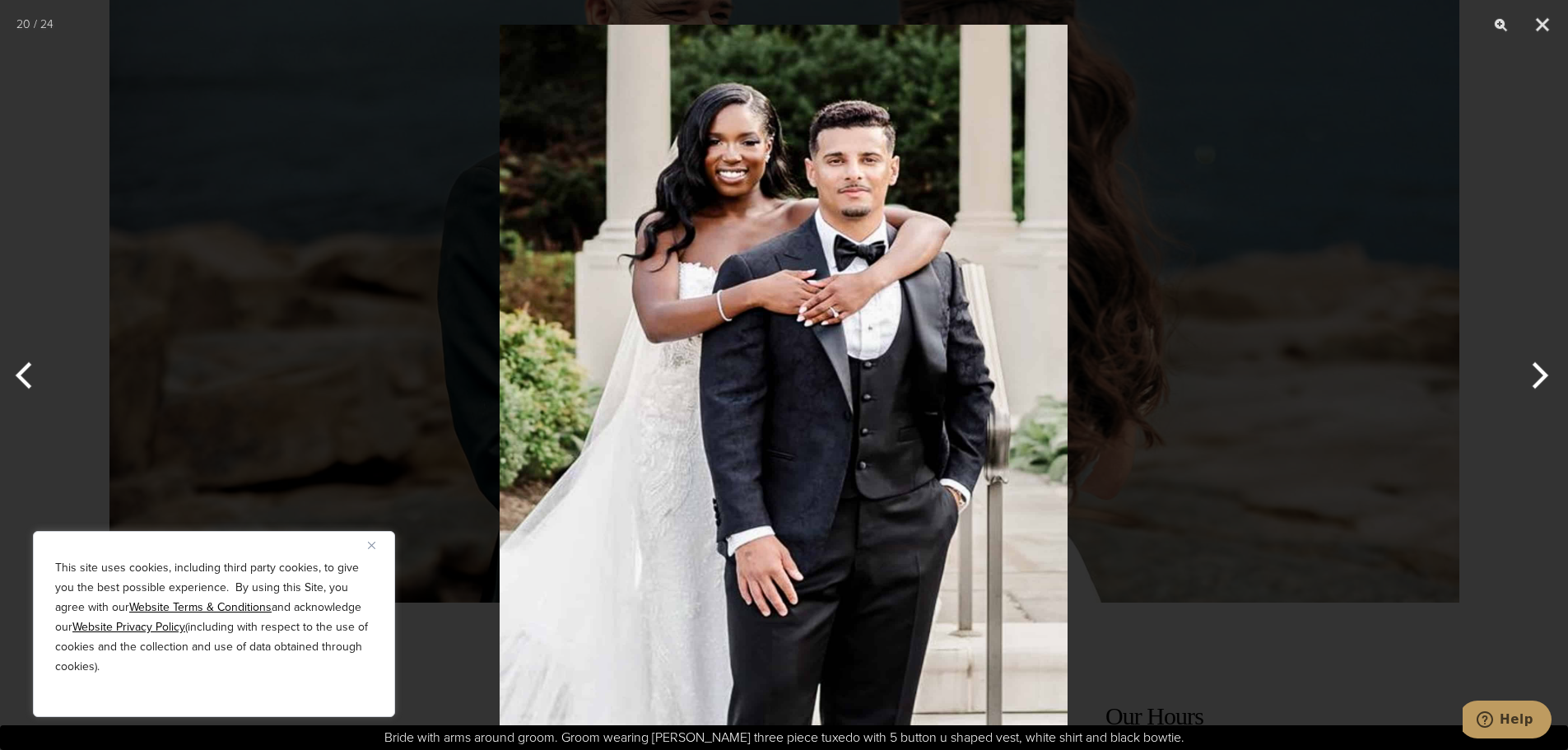
click at [29, 371] on button "Previous" at bounding box center [31, 375] width 62 height 82
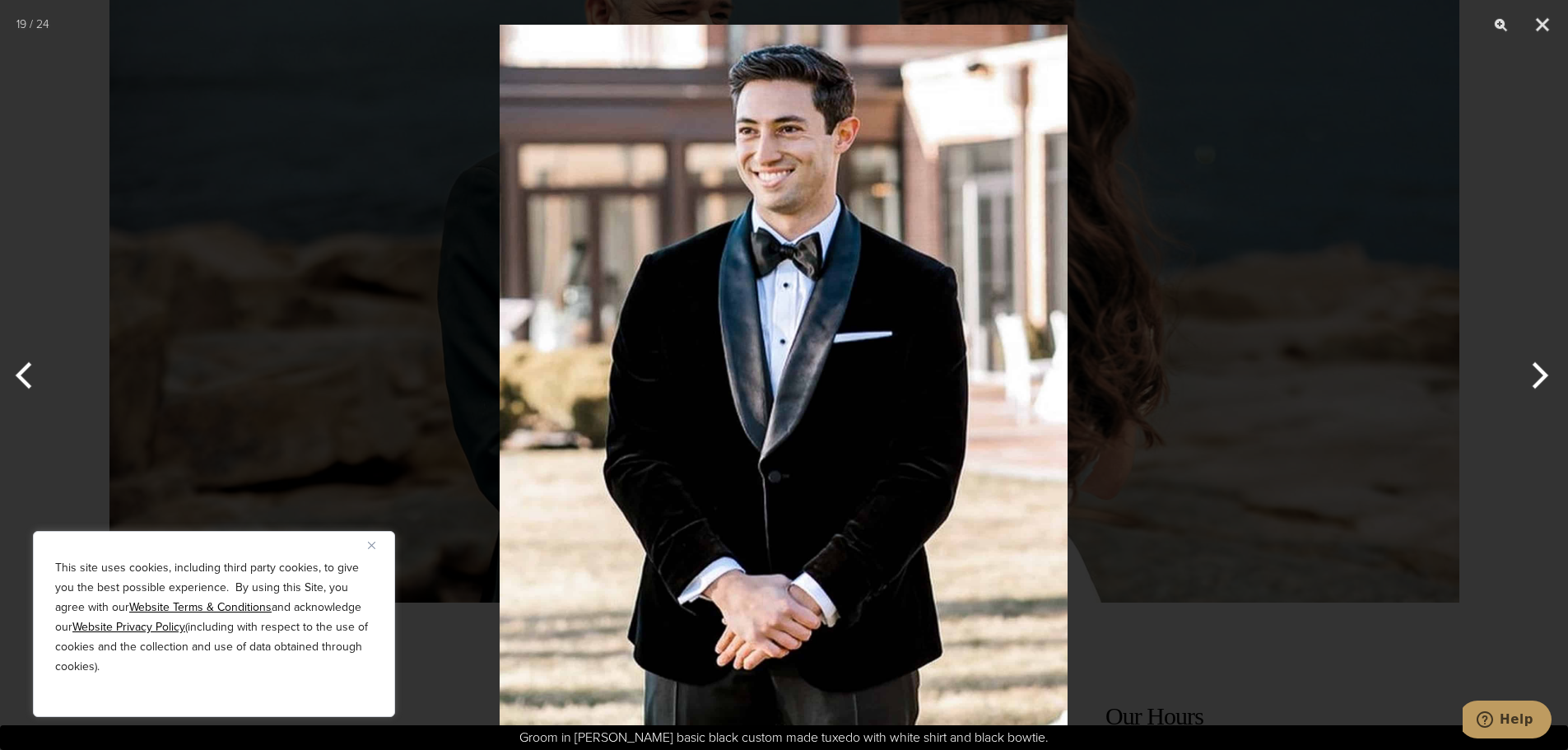
click at [29, 371] on button "Previous" at bounding box center [31, 375] width 62 height 82
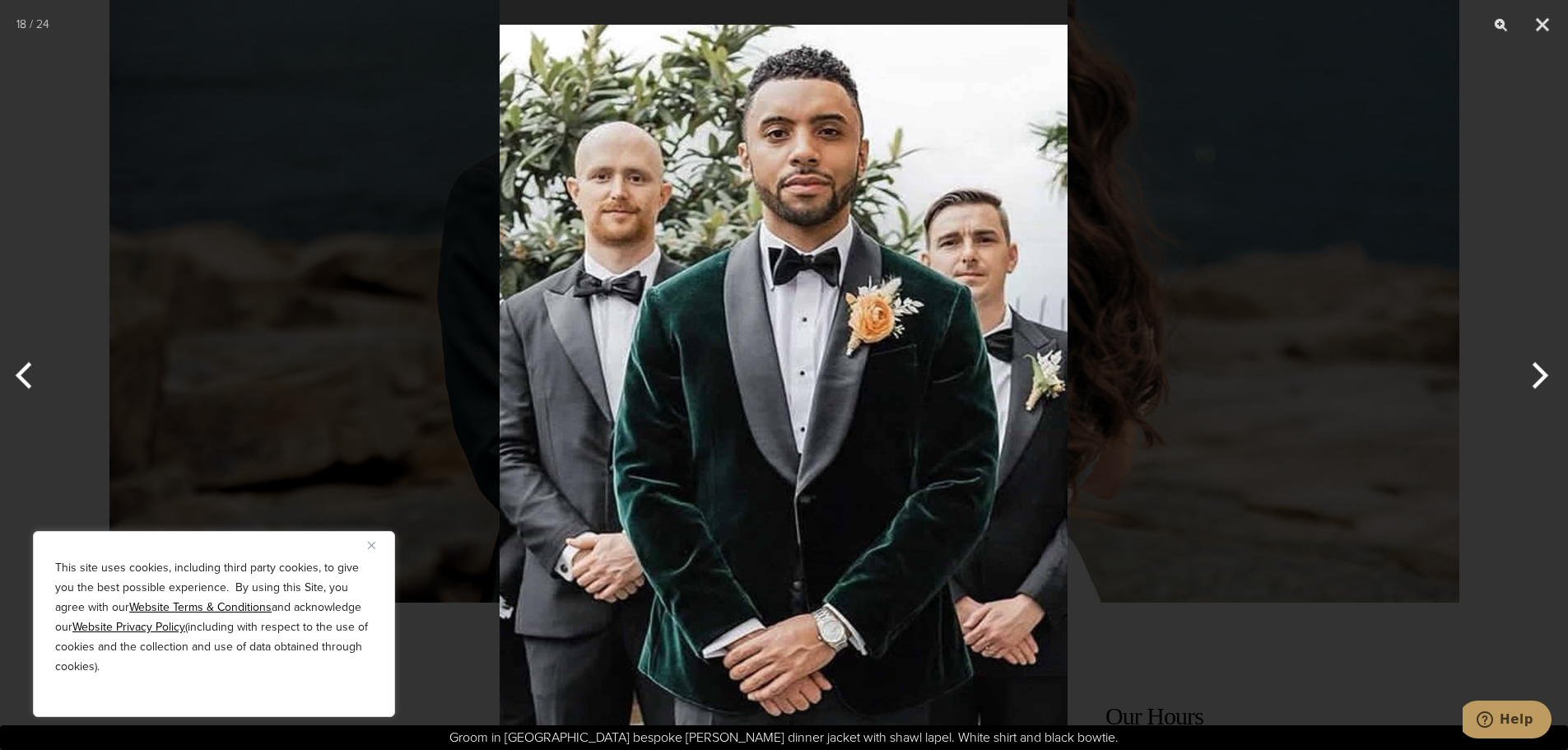
click at [29, 371] on button "Previous" at bounding box center [31, 375] width 62 height 82
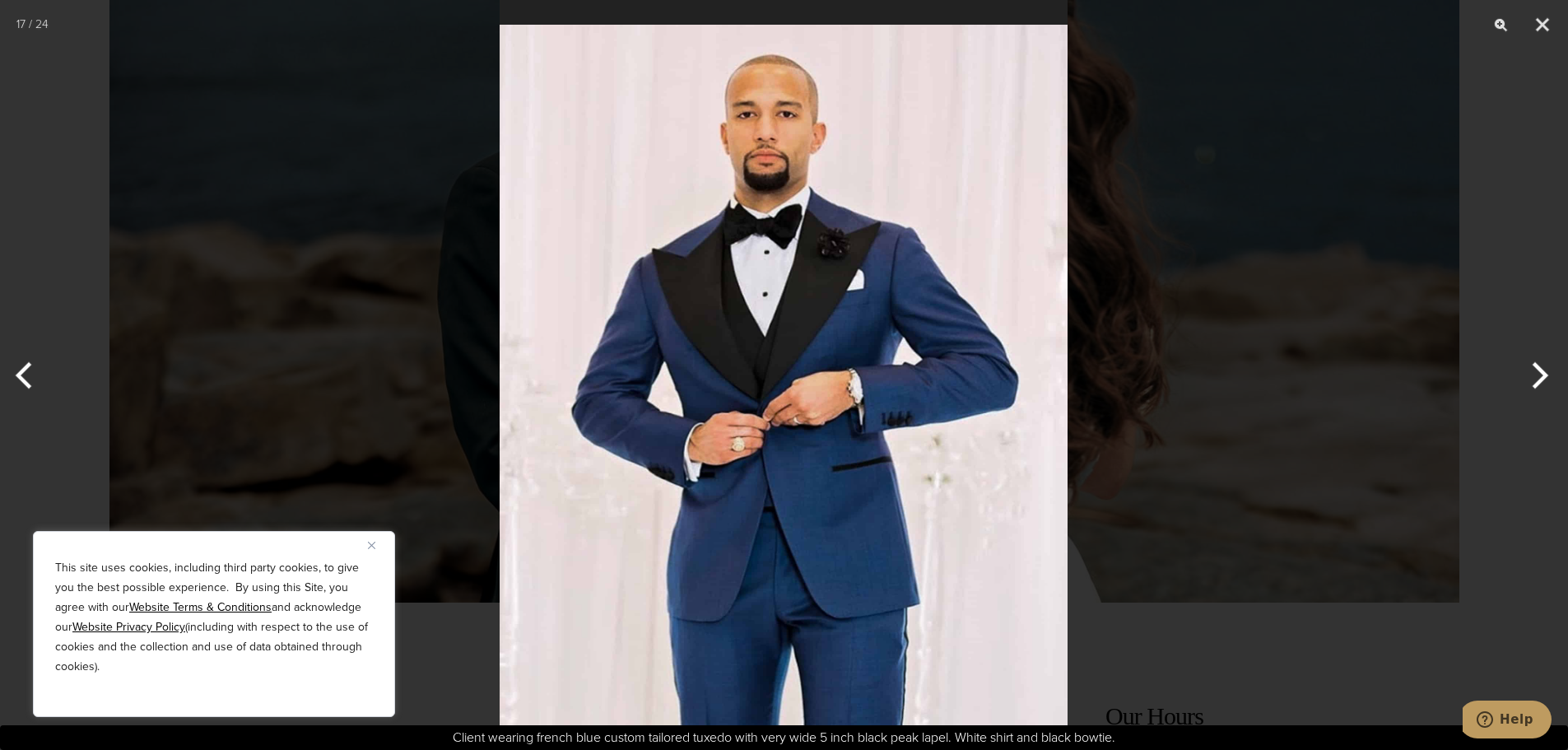
click at [29, 371] on button "Previous" at bounding box center [31, 375] width 62 height 82
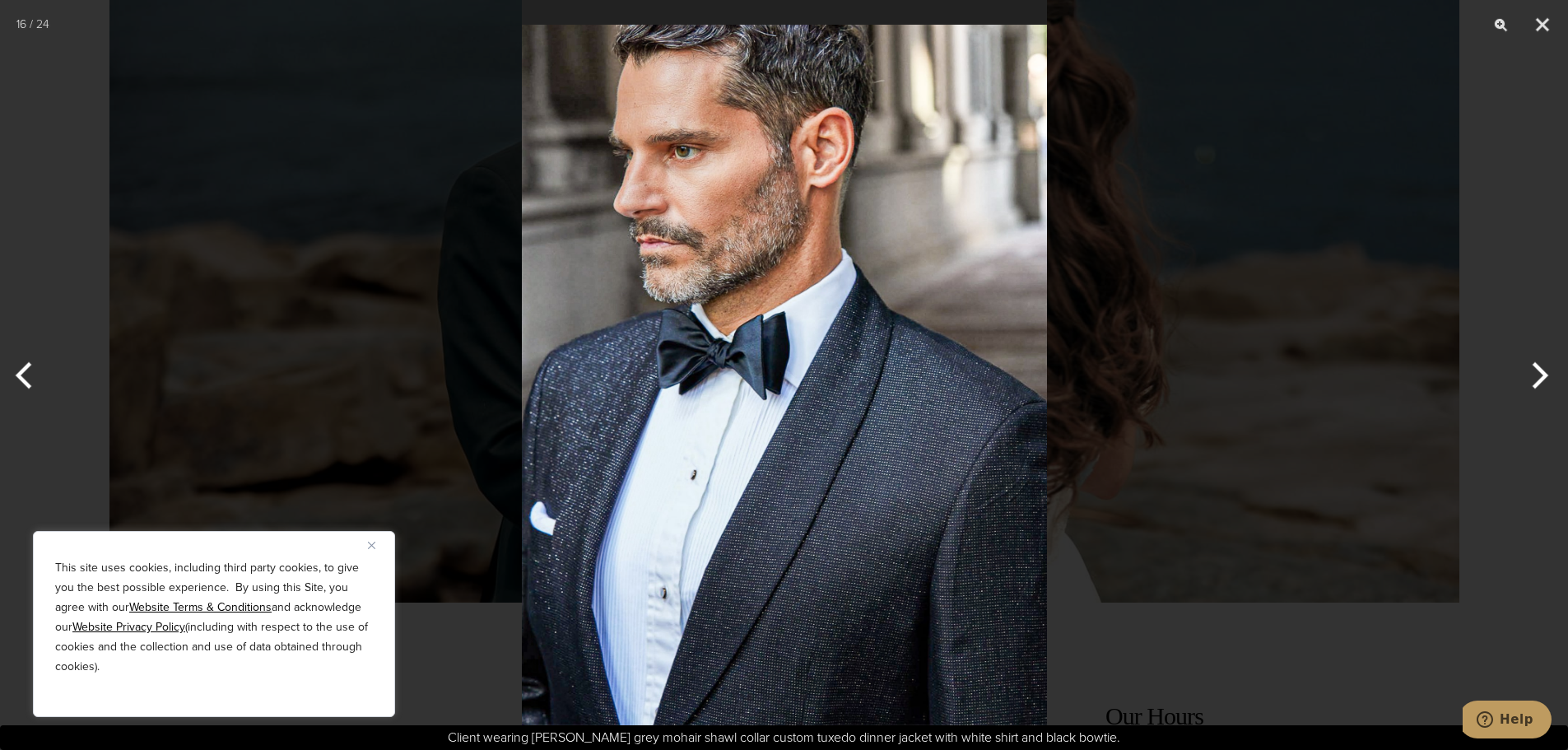
click at [29, 371] on button "Previous" at bounding box center [31, 375] width 62 height 82
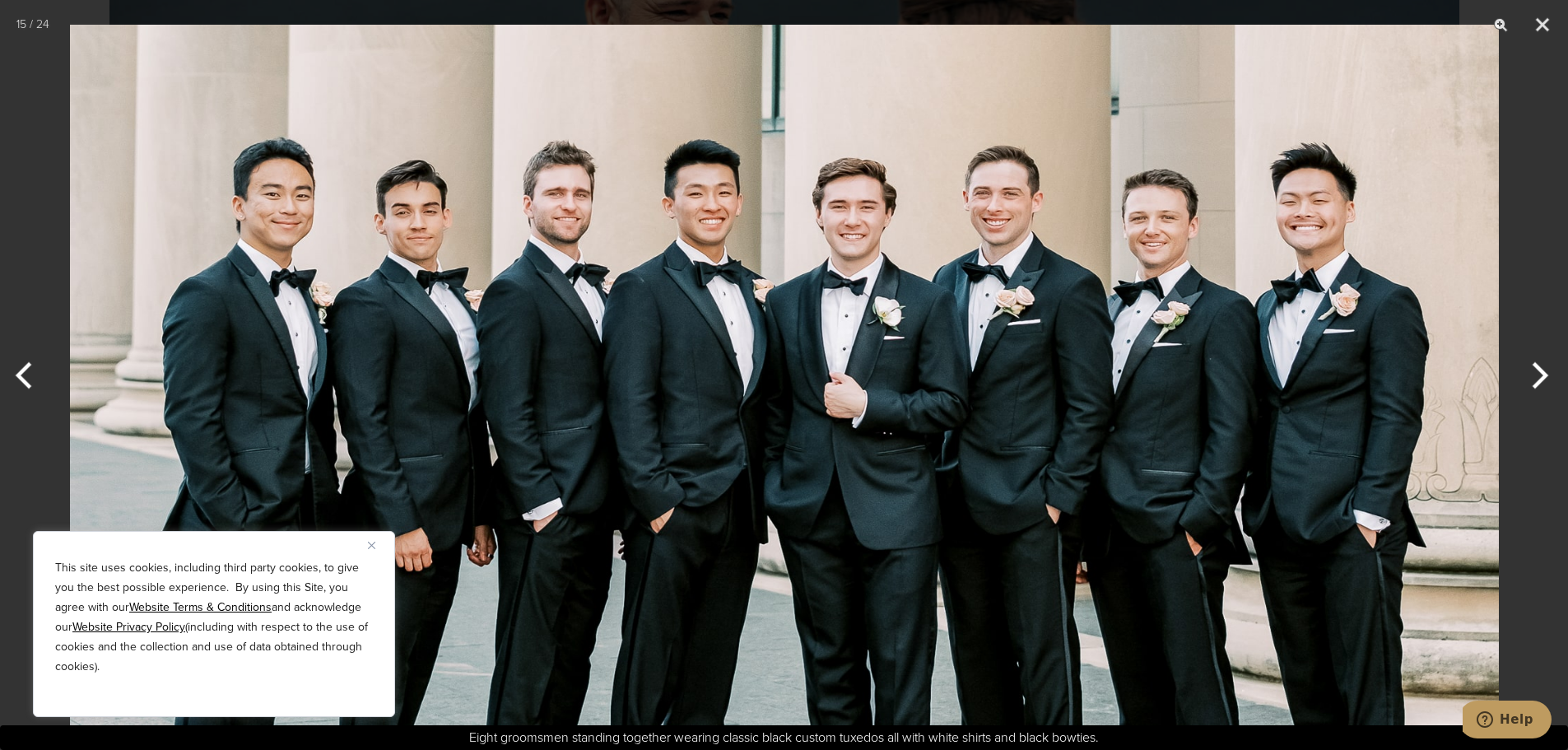
click at [29, 371] on button "Previous" at bounding box center [31, 375] width 62 height 82
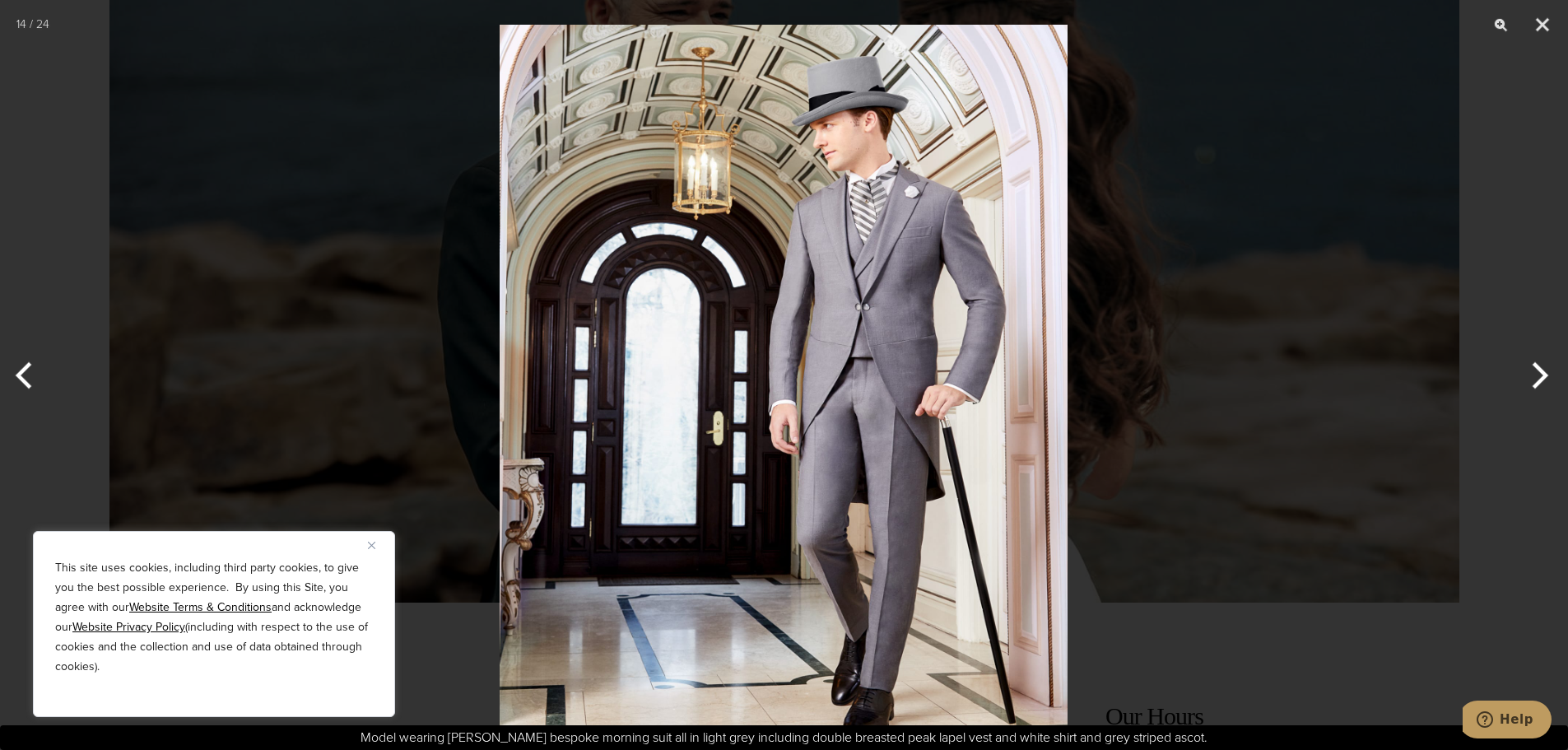
click at [29, 371] on button "Previous" at bounding box center [31, 375] width 62 height 82
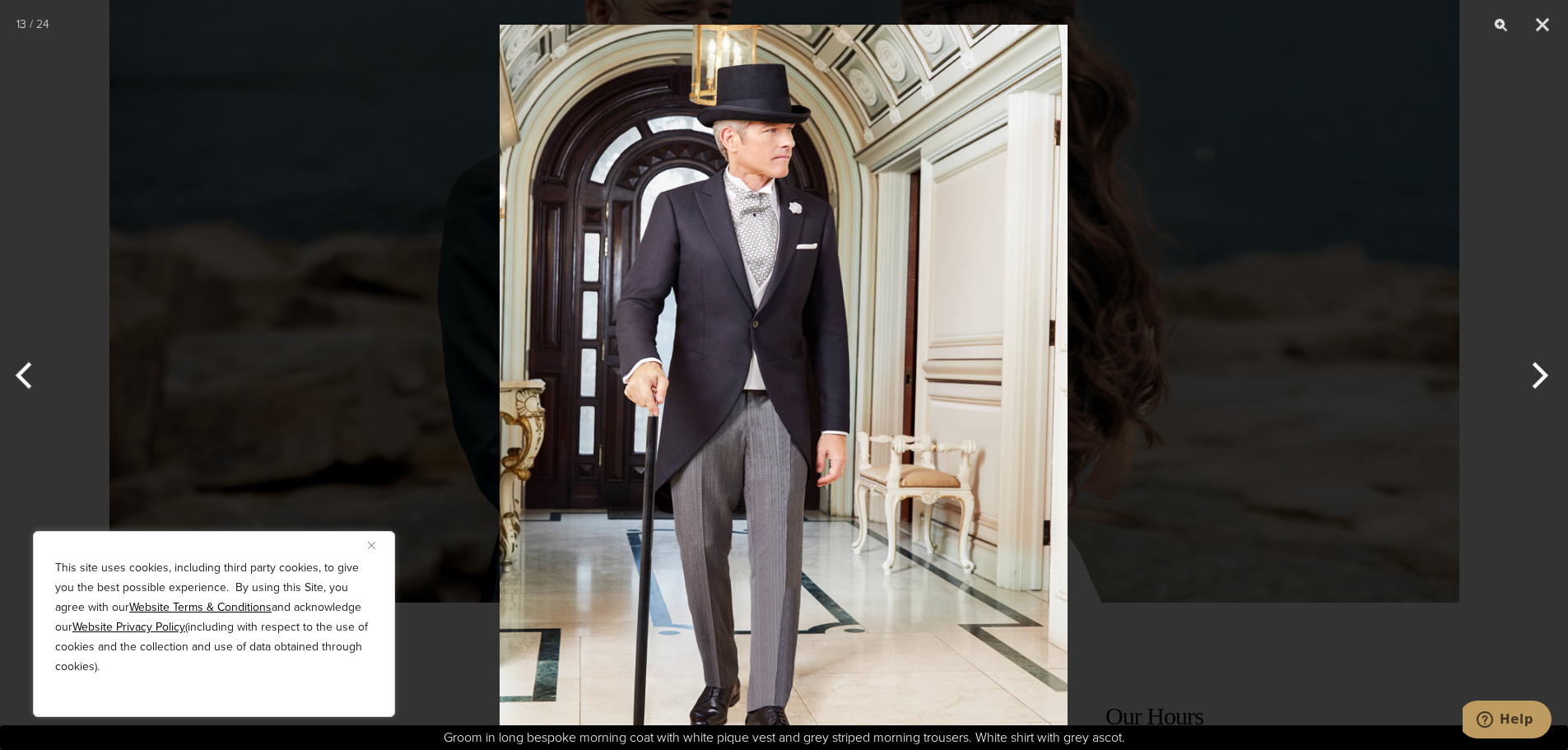
click at [29, 371] on button "Previous" at bounding box center [31, 375] width 62 height 82
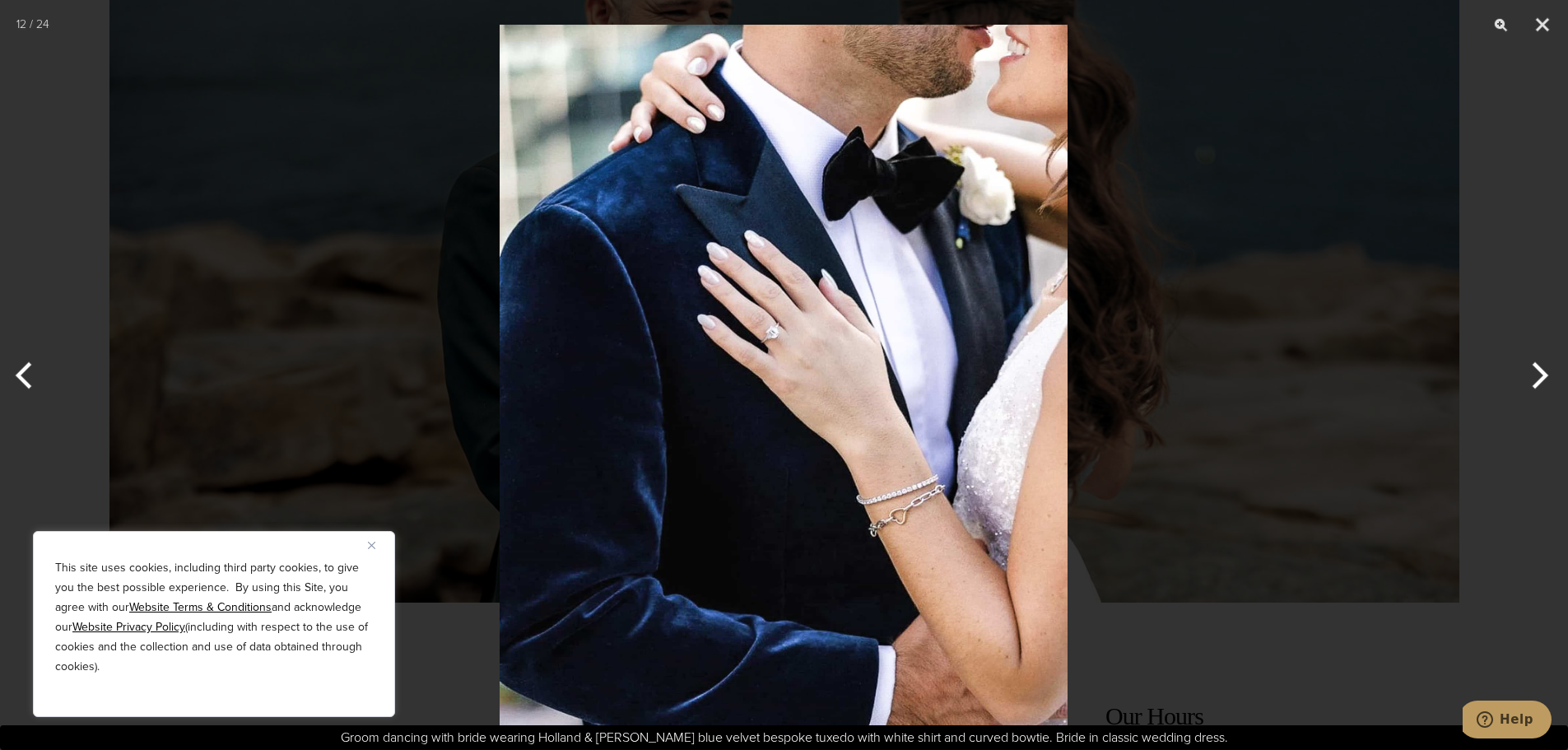
click at [29, 371] on button "Previous" at bounding box center [31, 375] width 62 height 82
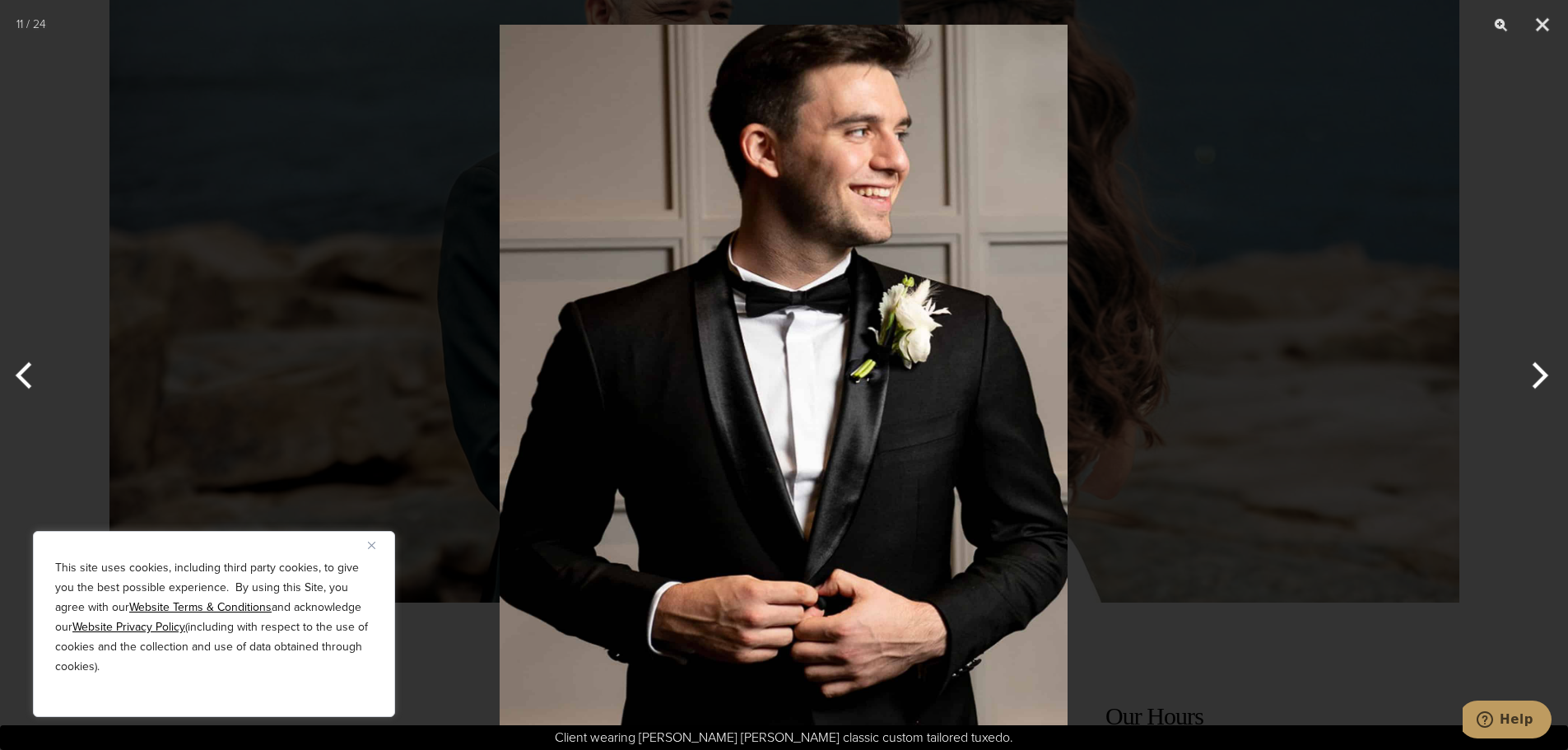
click at [29, 371] on button "Previous" at bounding box center [31, 375] width 62 height 82
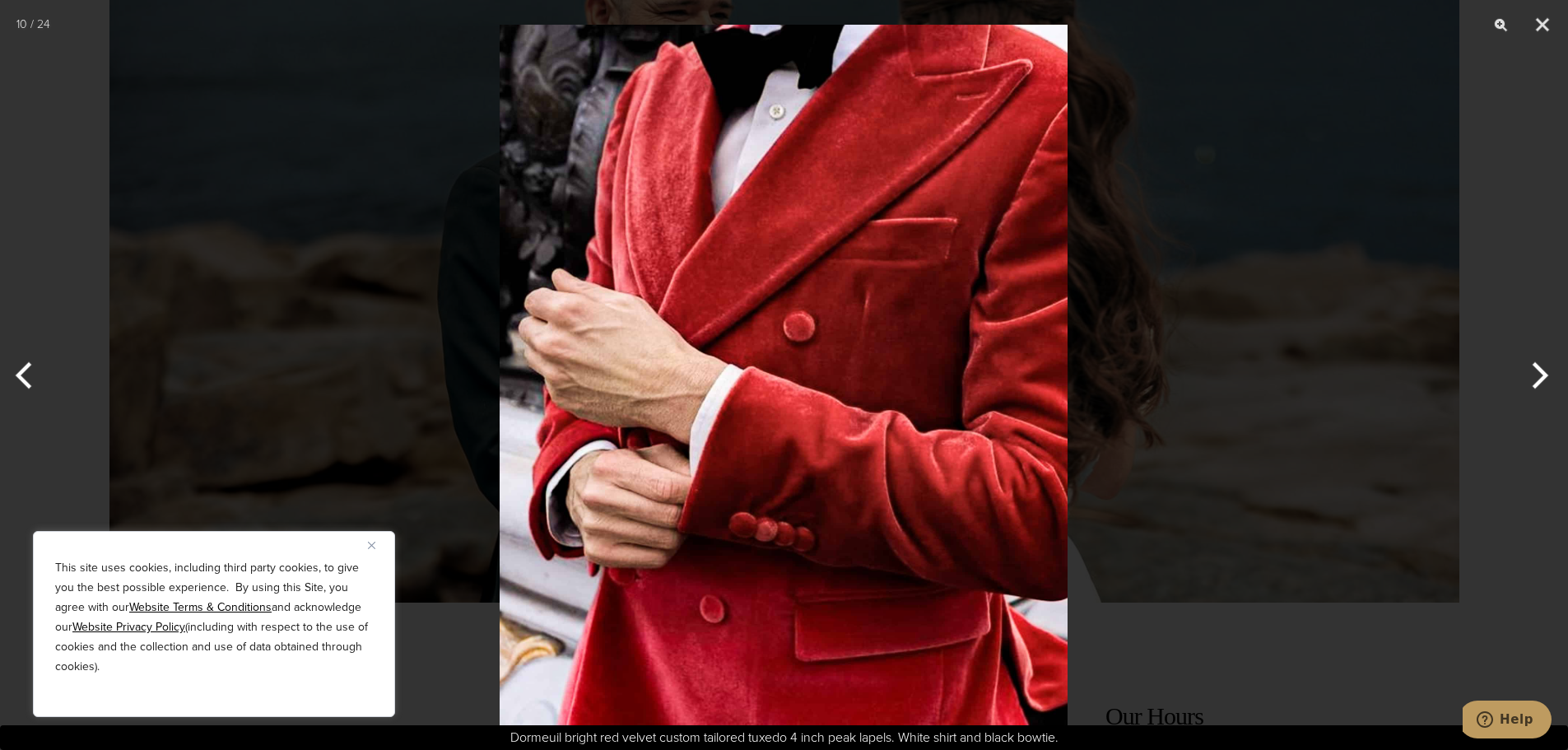
click at [29, 371] on button "Previous" at bounding box center [31, 375] width 62 height 82
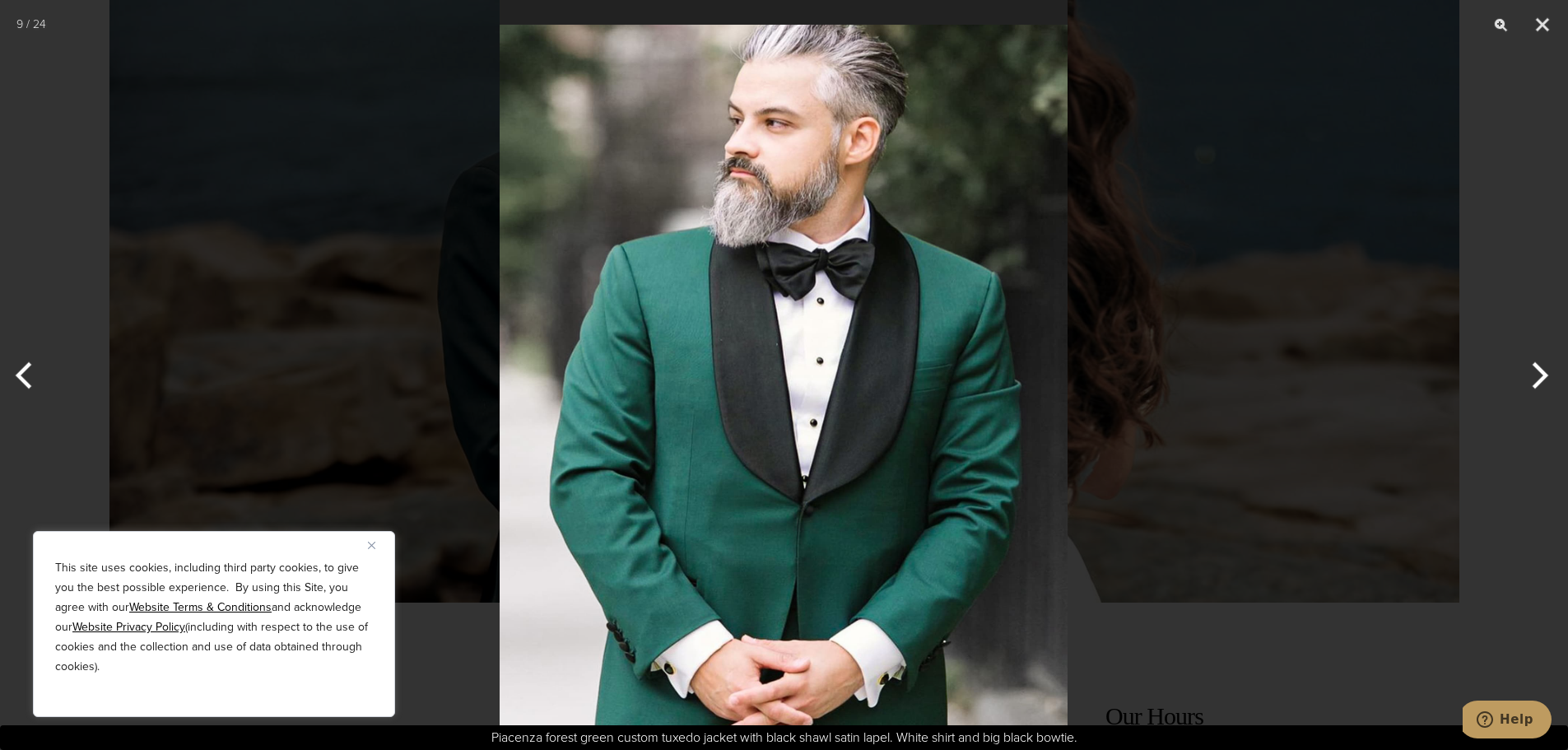
click at [29, 371] on button "Previous" at bounding box center [31, 375] width 62 height 82
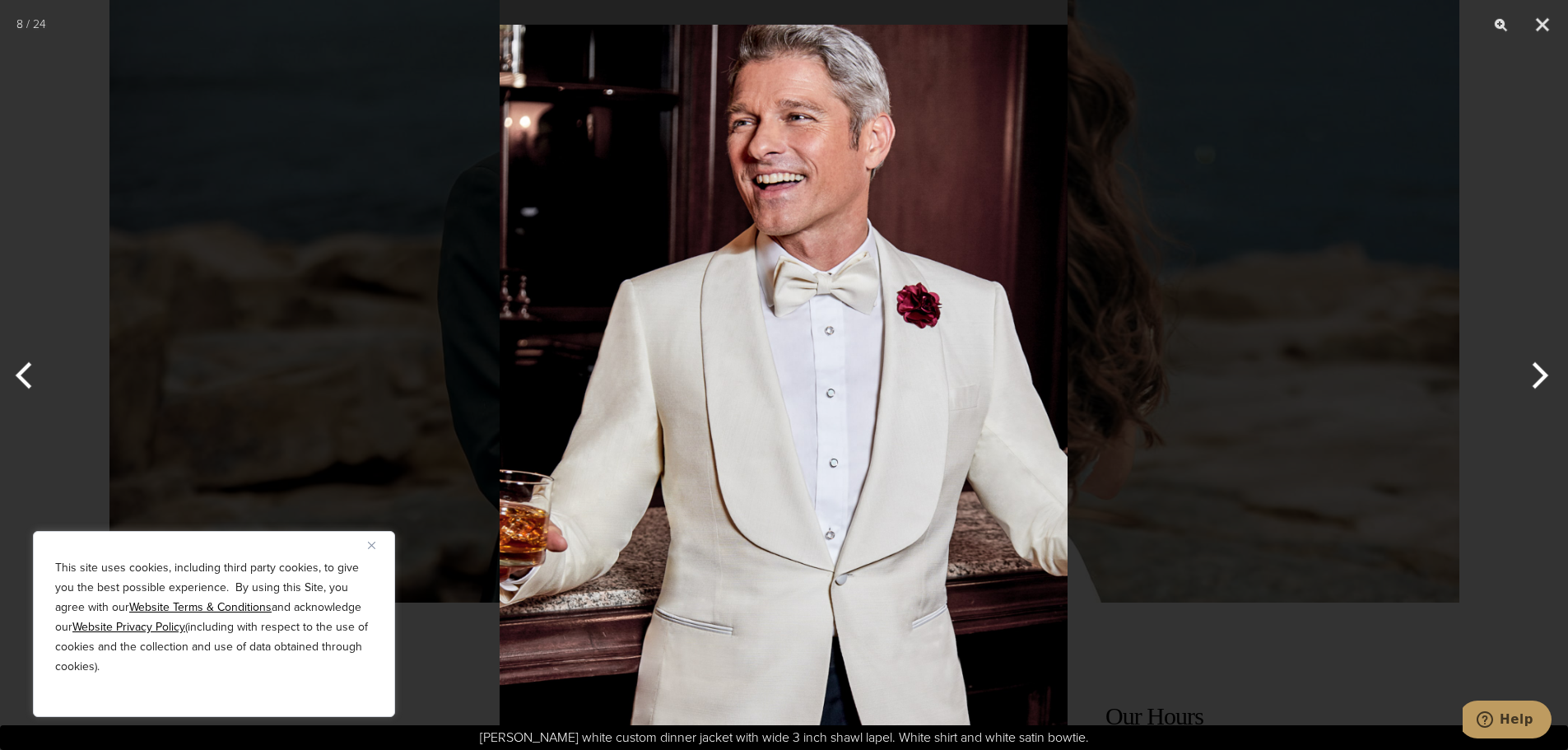
click at [29, 371] on button "Previous" at bounding box center [31, 375] width 62 height 82
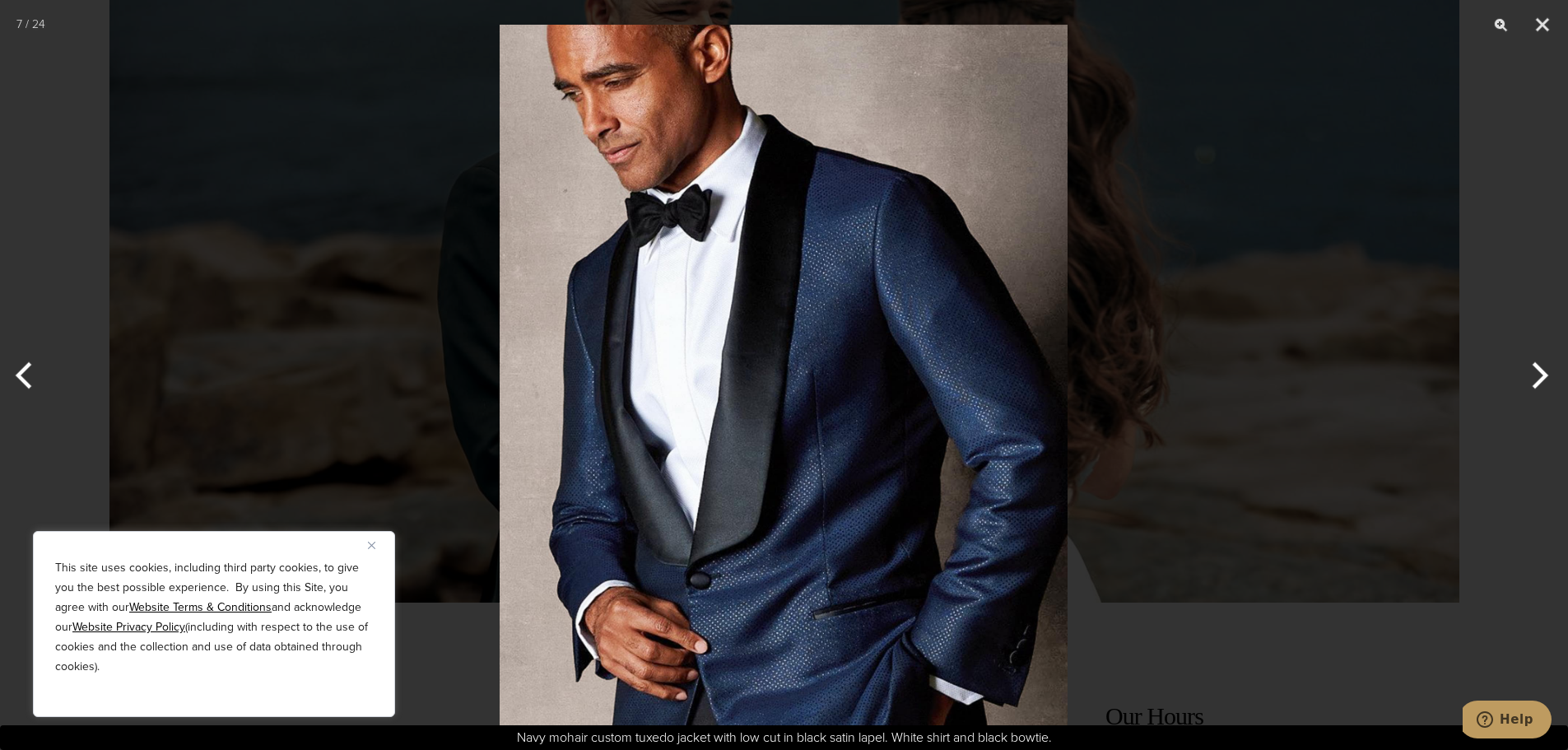
click at [29, 371] on button "Previous" at bounding box center [31, 375] width 62 height 82
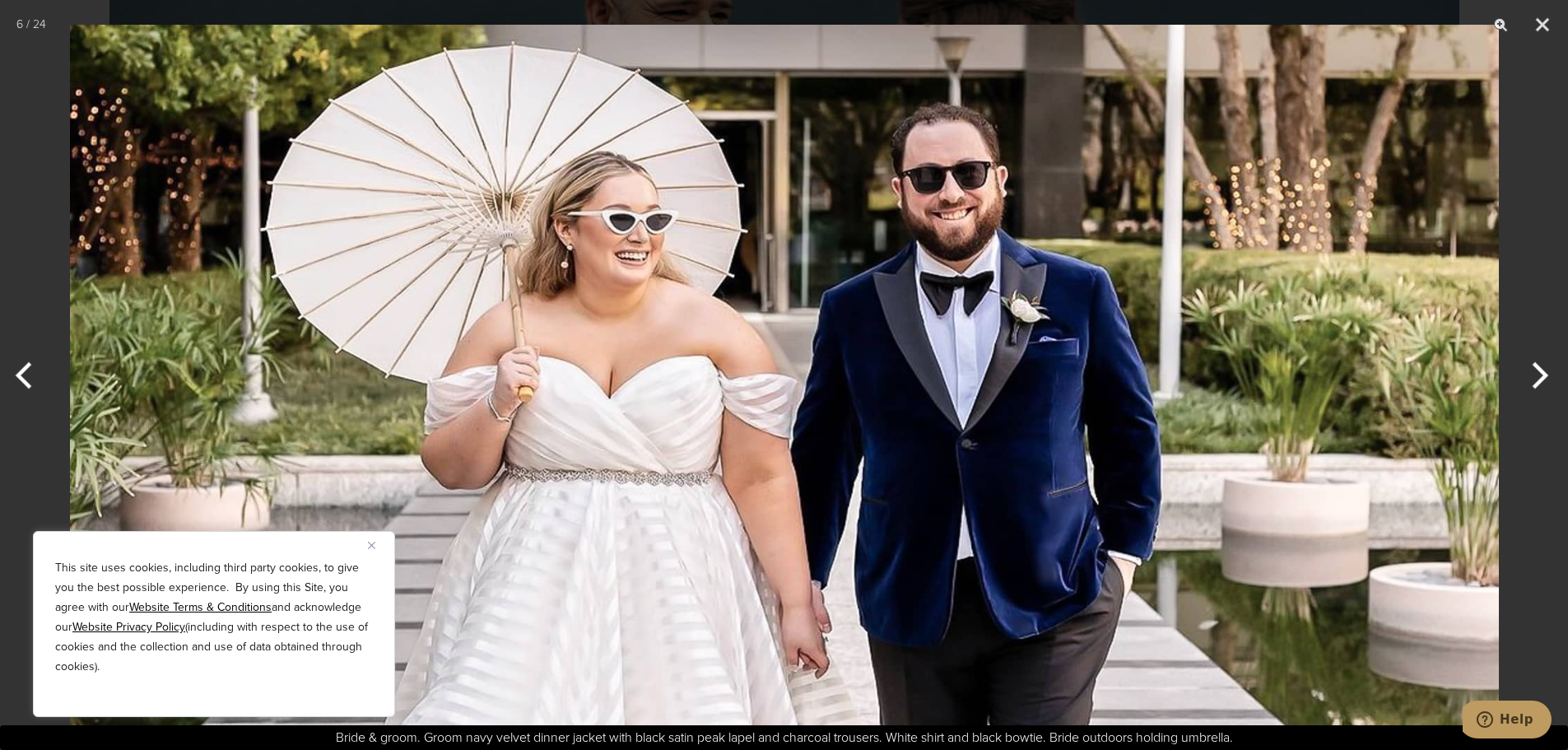
click at [29, 371] on button "Previous" at bounding box center [31, 375] width 62 height 82
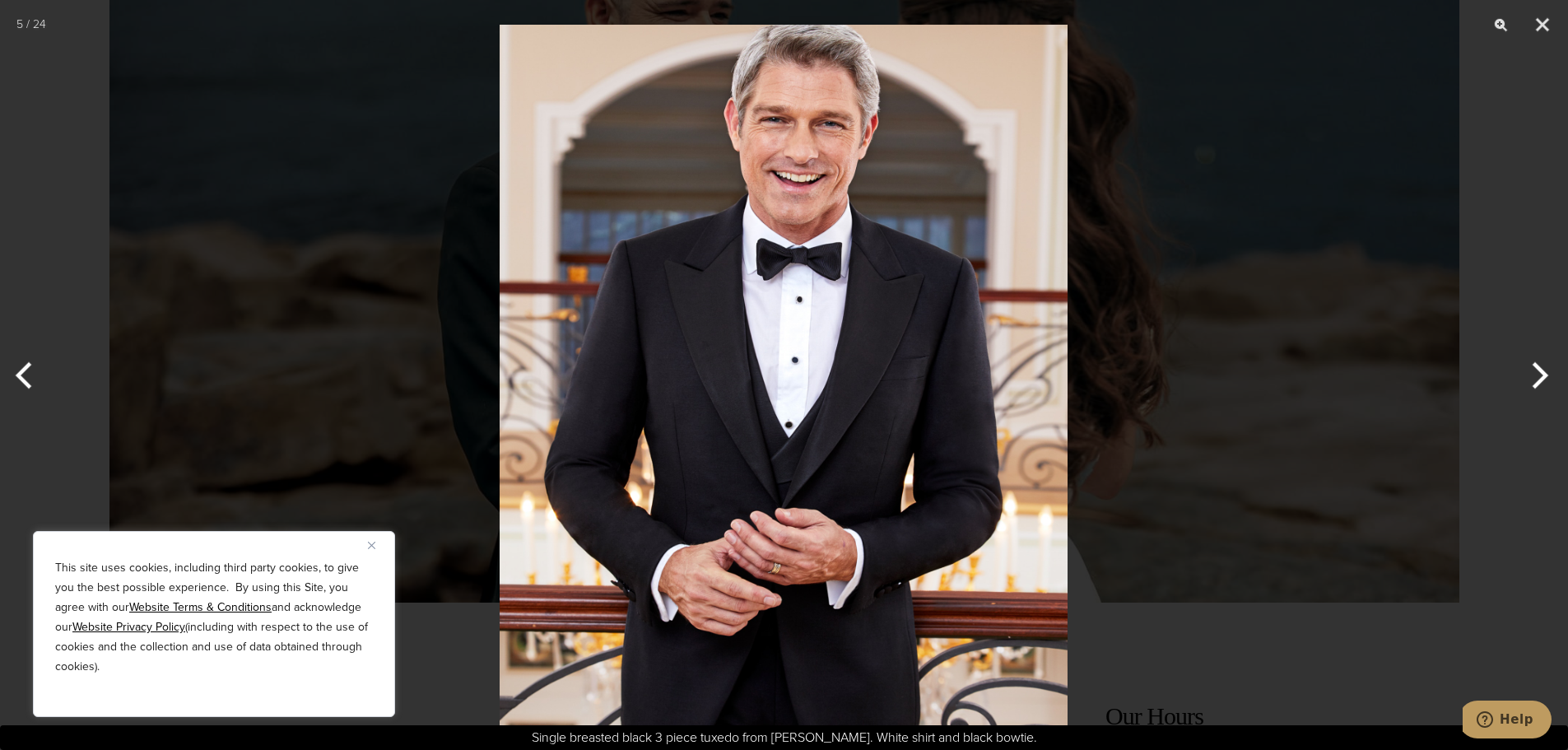
click at [29, 371] on button "Previous" at bounding box center [31, 375] width 62 height 82
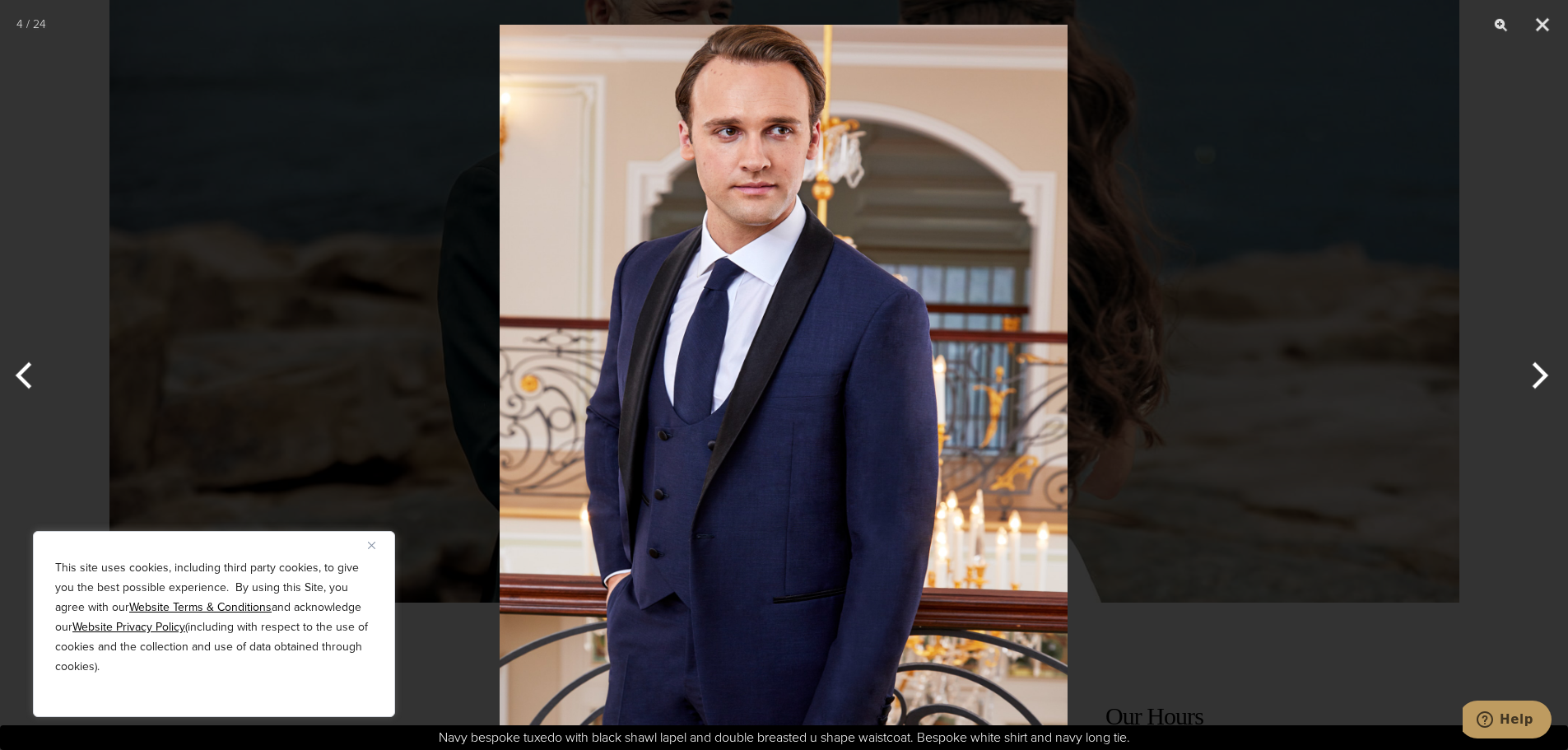
click at [29, 371] on button "Previous" at bounding box center [31, 375] width 62 height 82
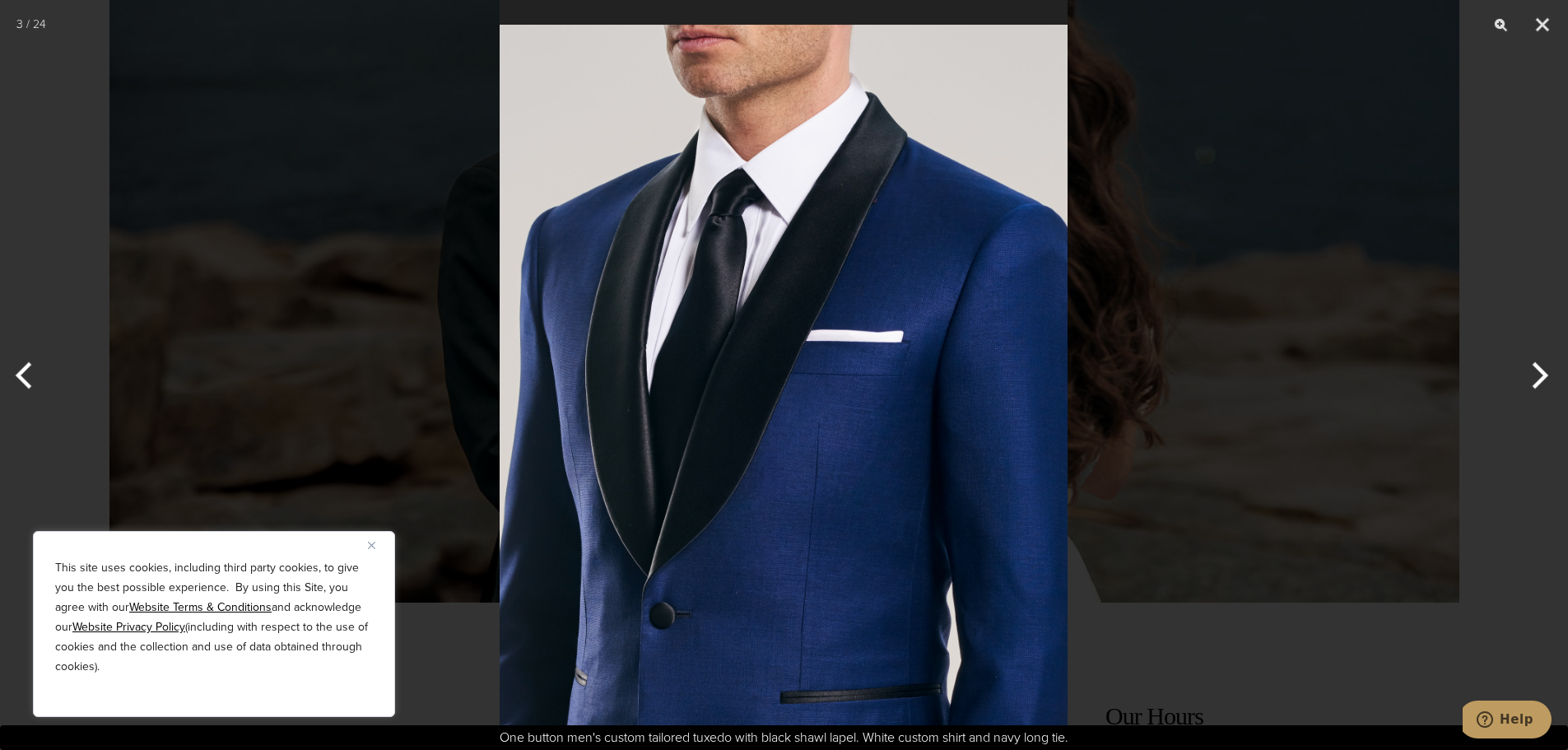
click at [29, 371] on button "Previous" at bounding box center [31, 375] width 62 height 82
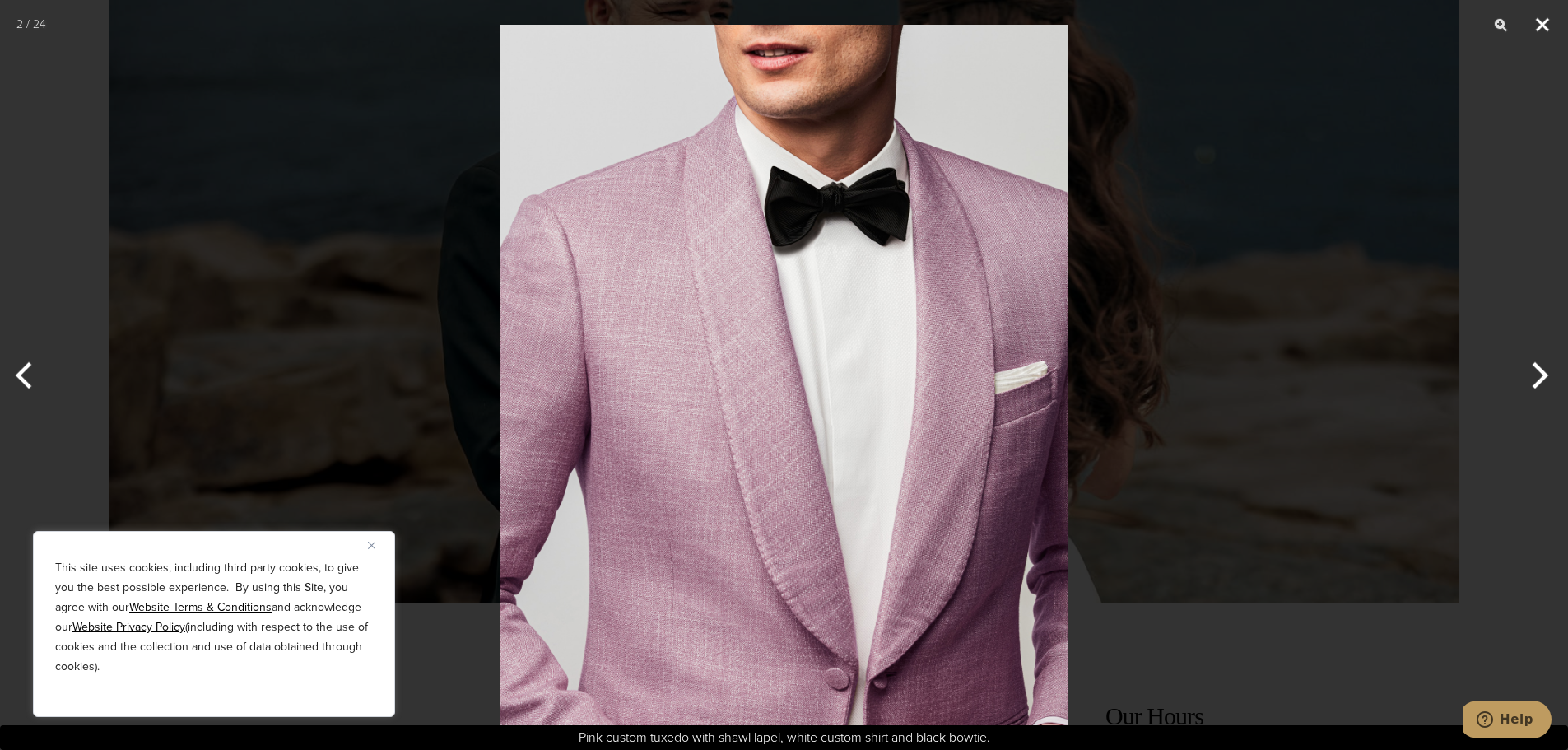
click at [1536, 14] on button "Close" at bounding box center [1542, 24] width 41 height 49
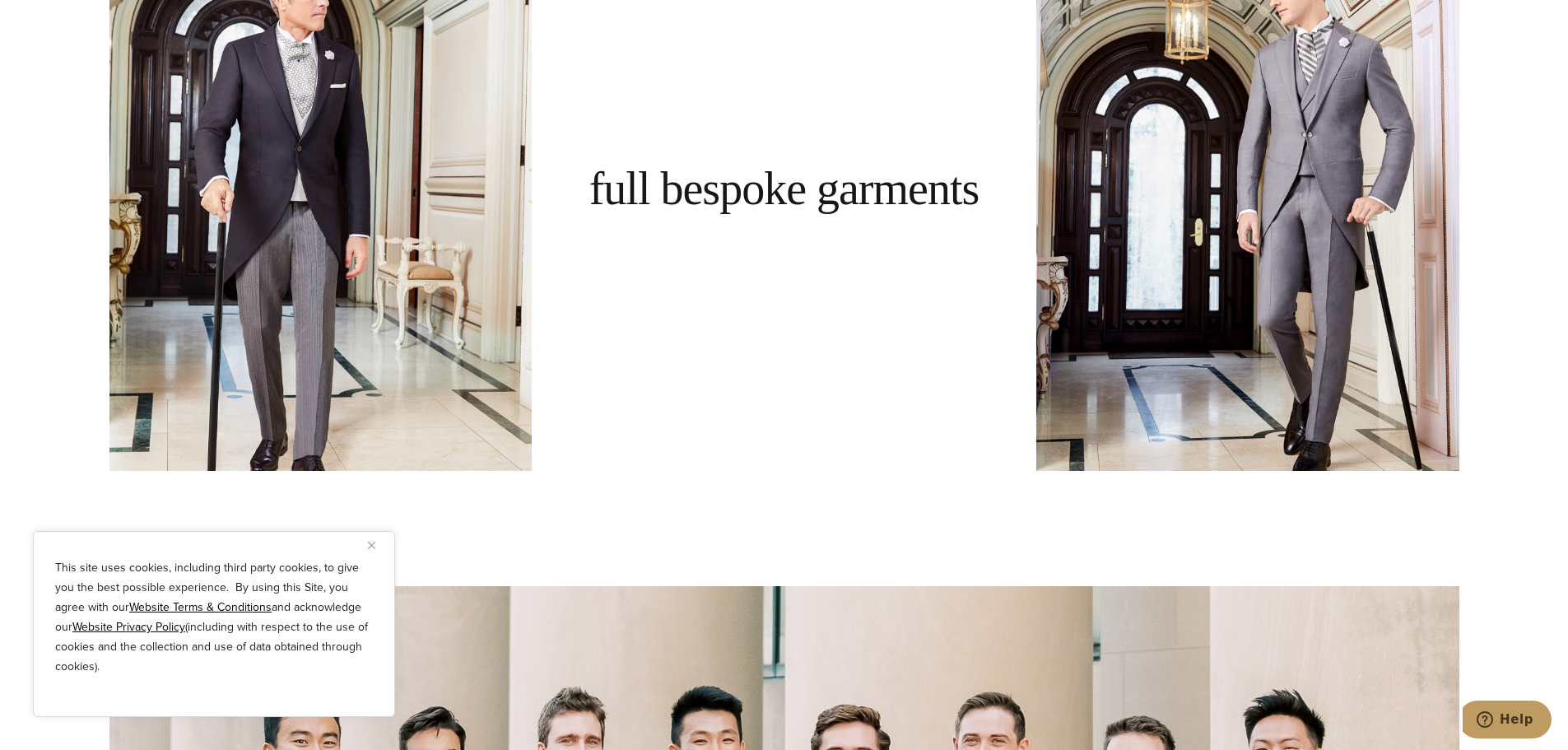
scroll to position [4115, 0]
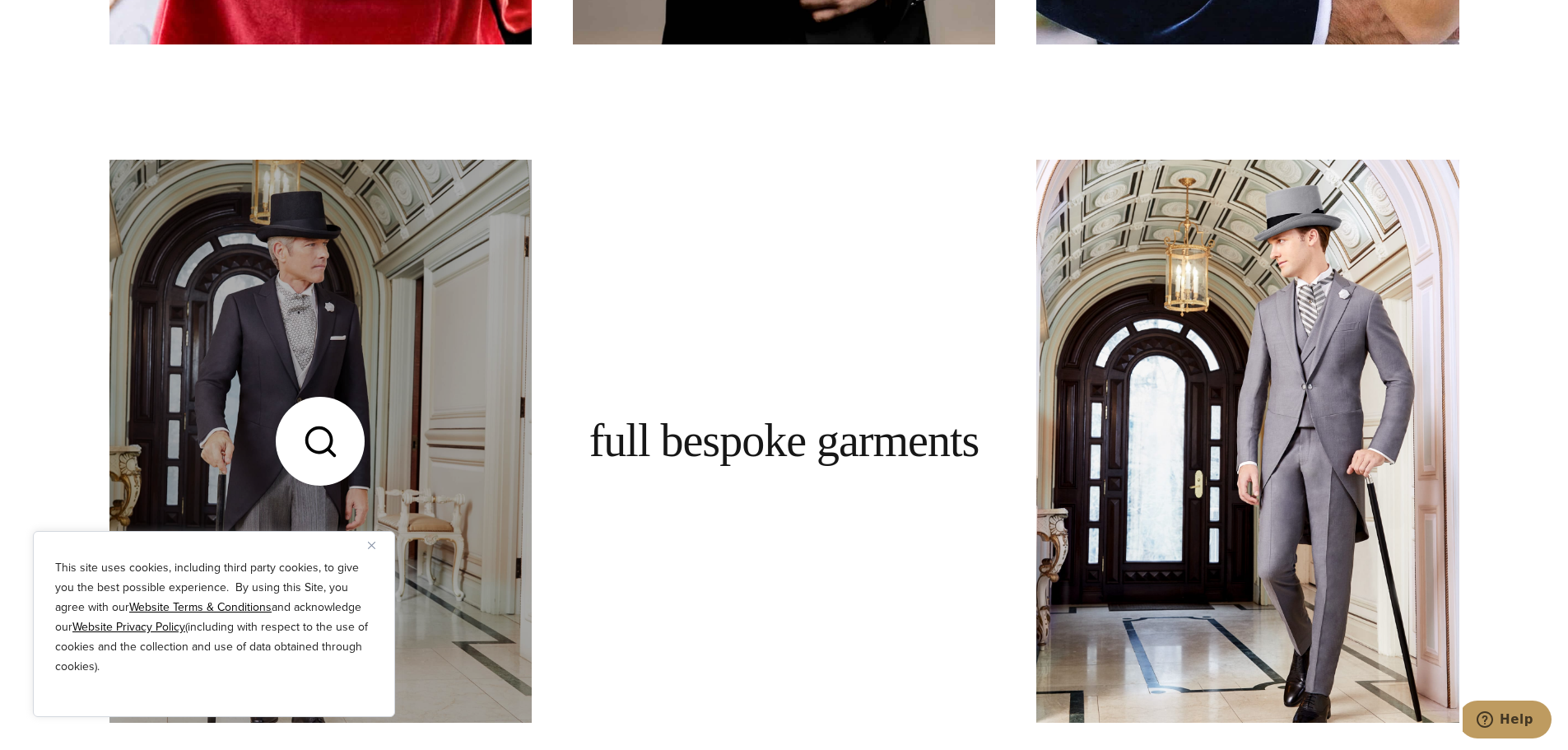
click at [328, 325] on link at bounding box center [320, 441] width 422 height 563
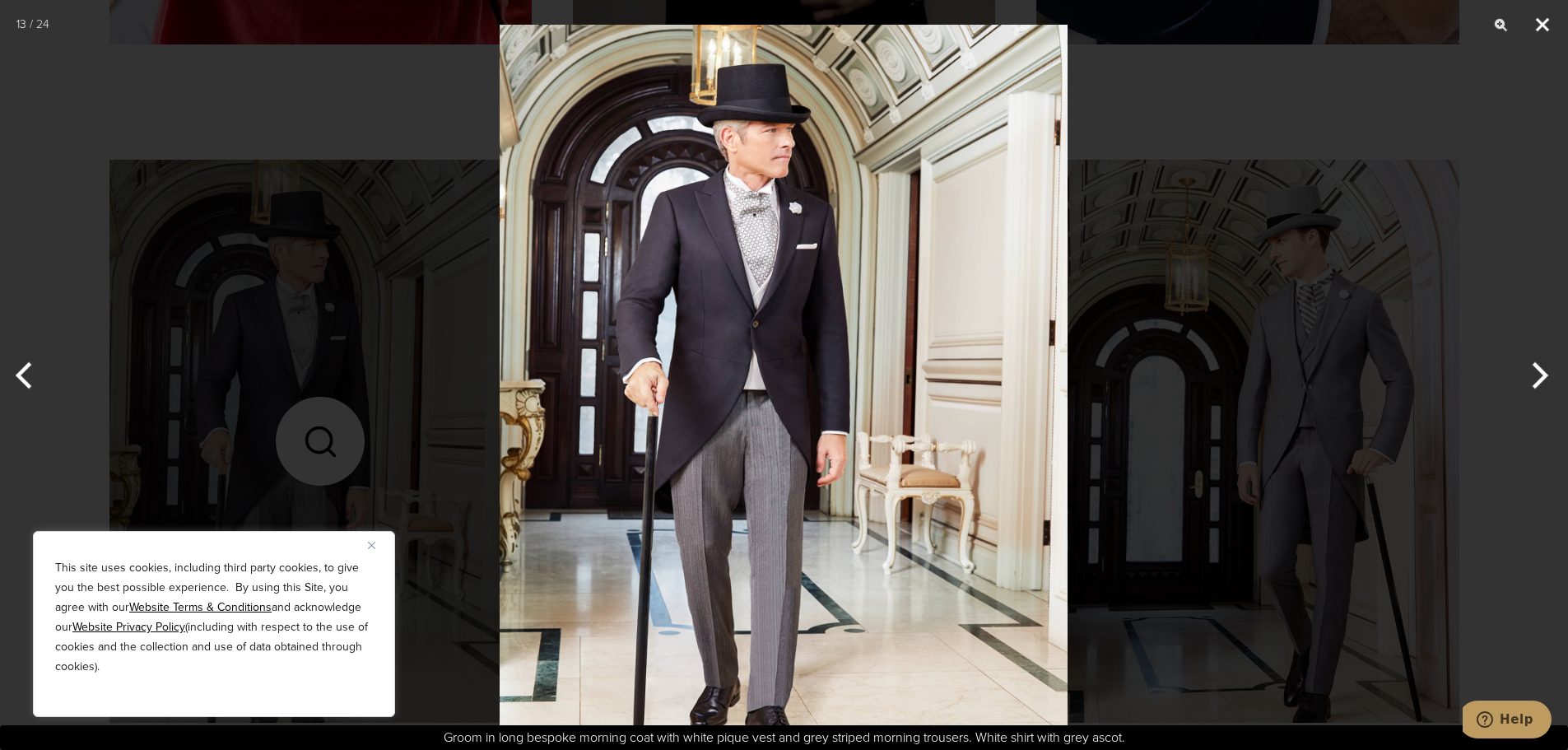
click at [1541, 28] on button "Close" at bounding box center [1542, 24] width 41 height 49
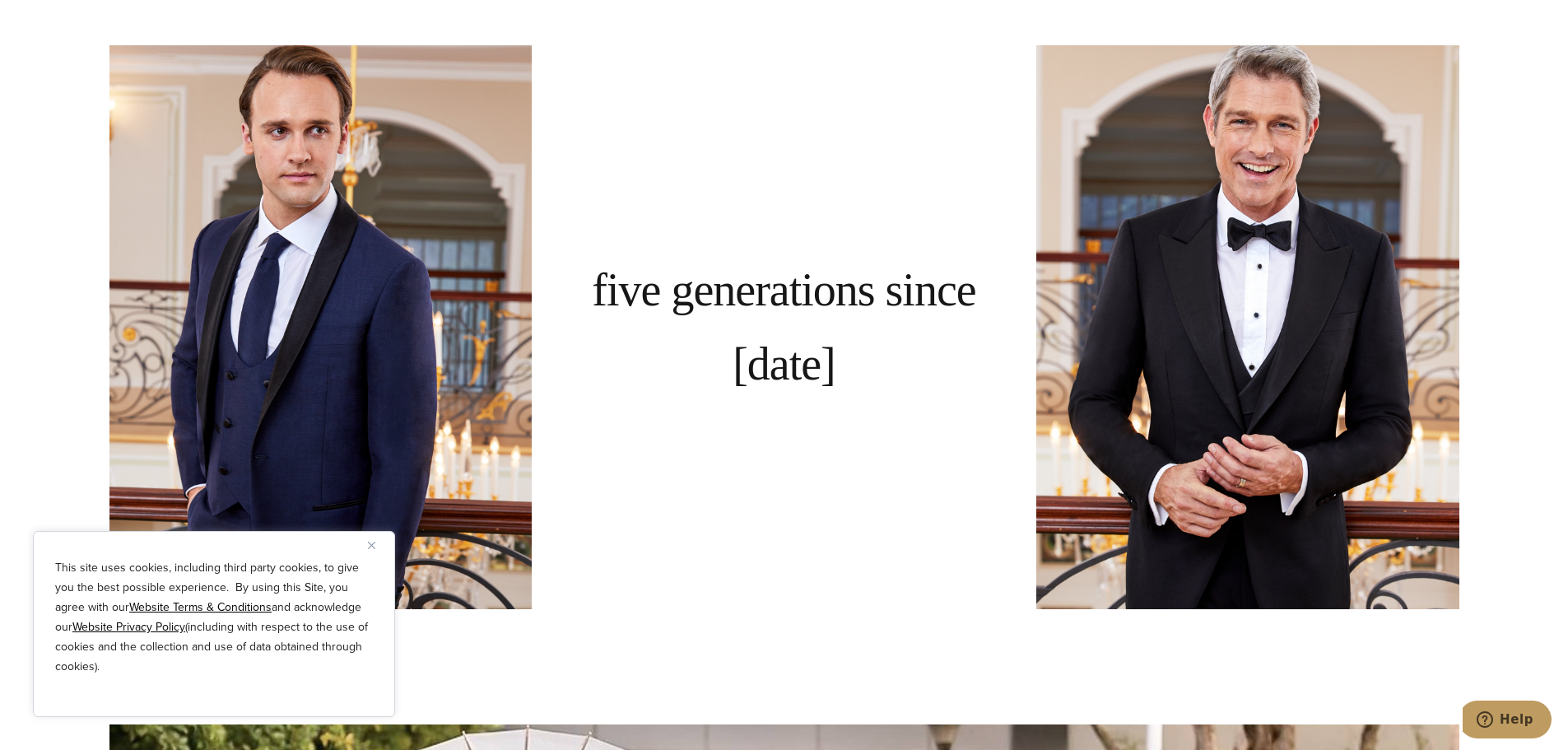
scroll to position [1399, 0]
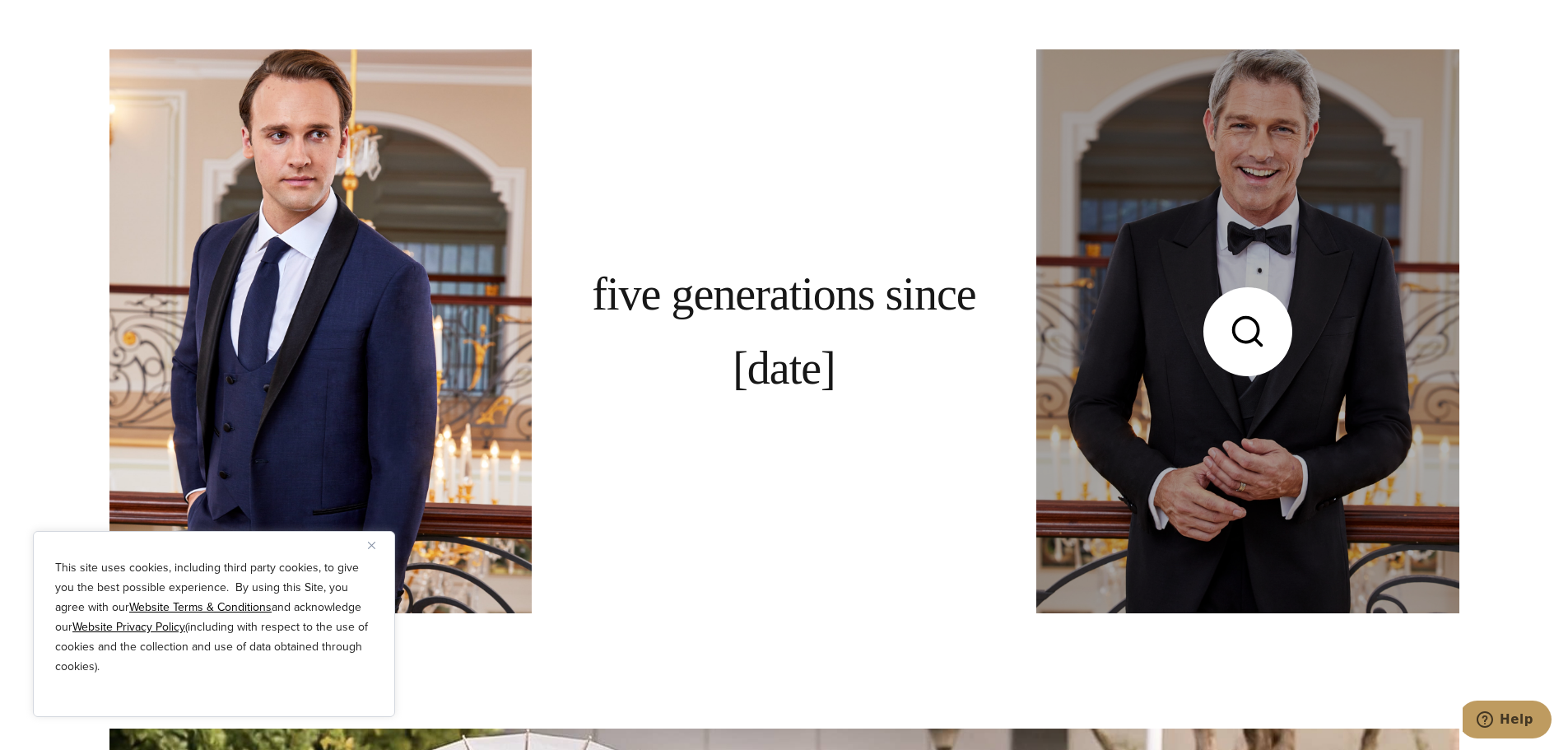
click at [1288, 328] on link at bounding box center [1247, 331] width 422 height 563
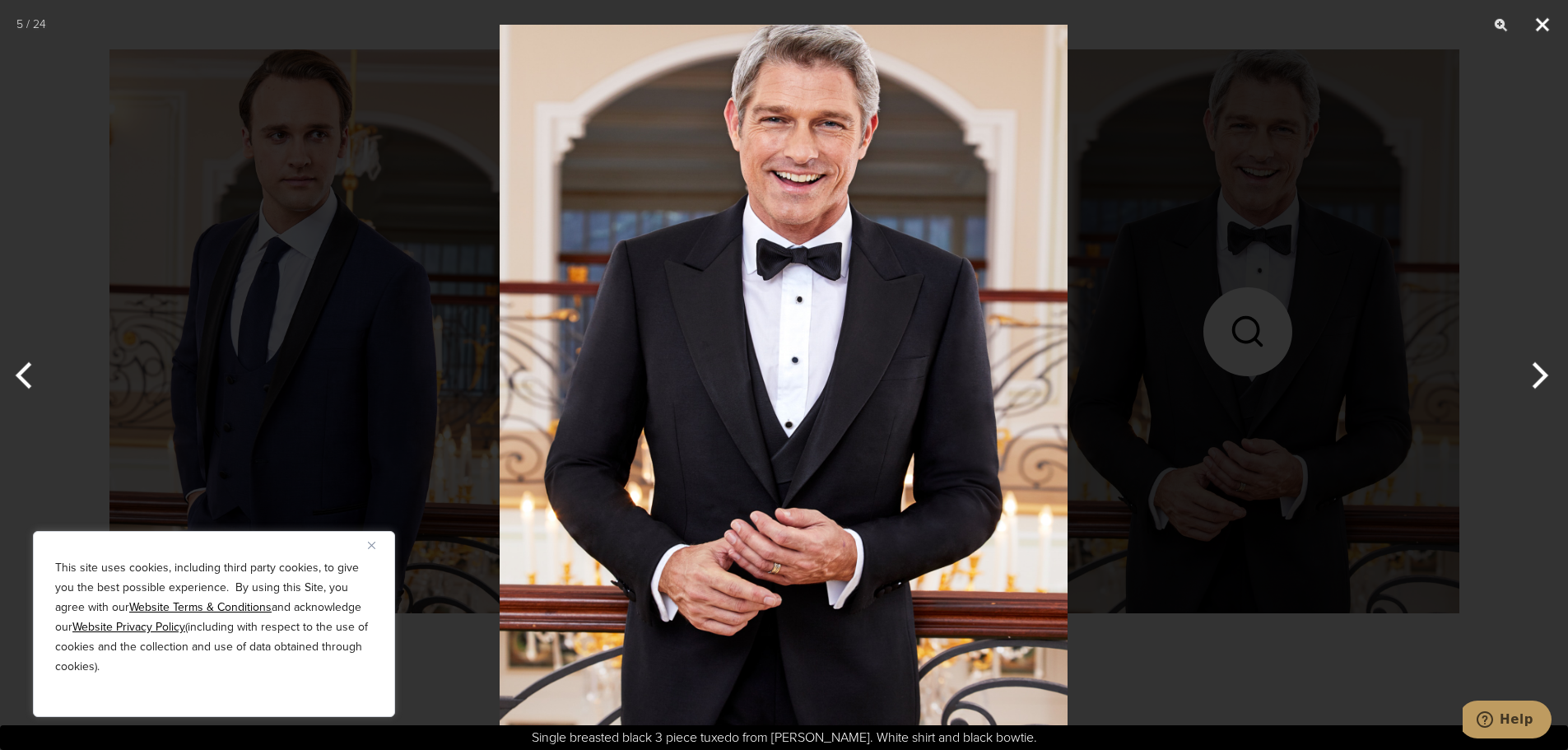
click at [1535, 27] on button "Close" at bounding box center [1542, 24] width 41 height 49
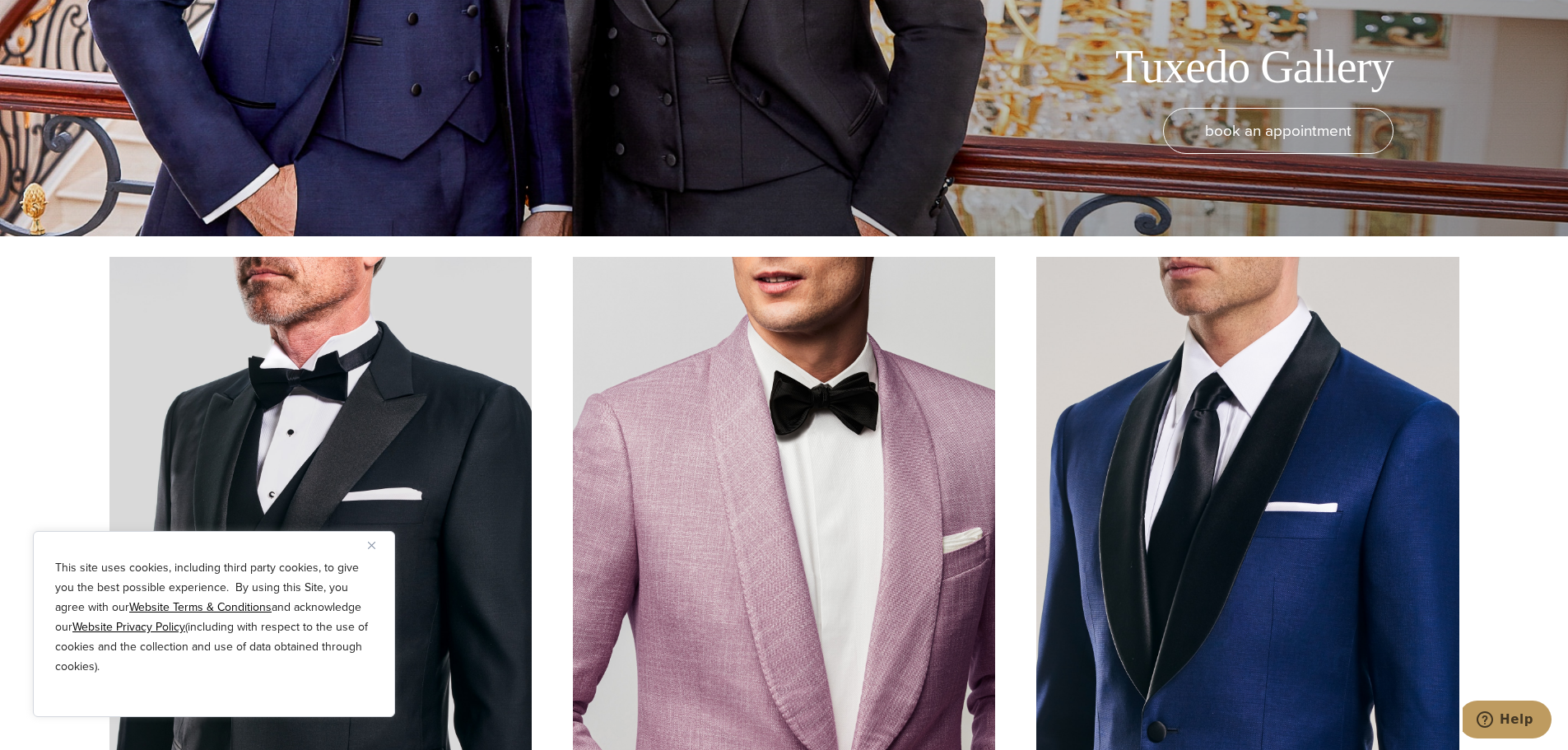
scroll to position [659, 0]
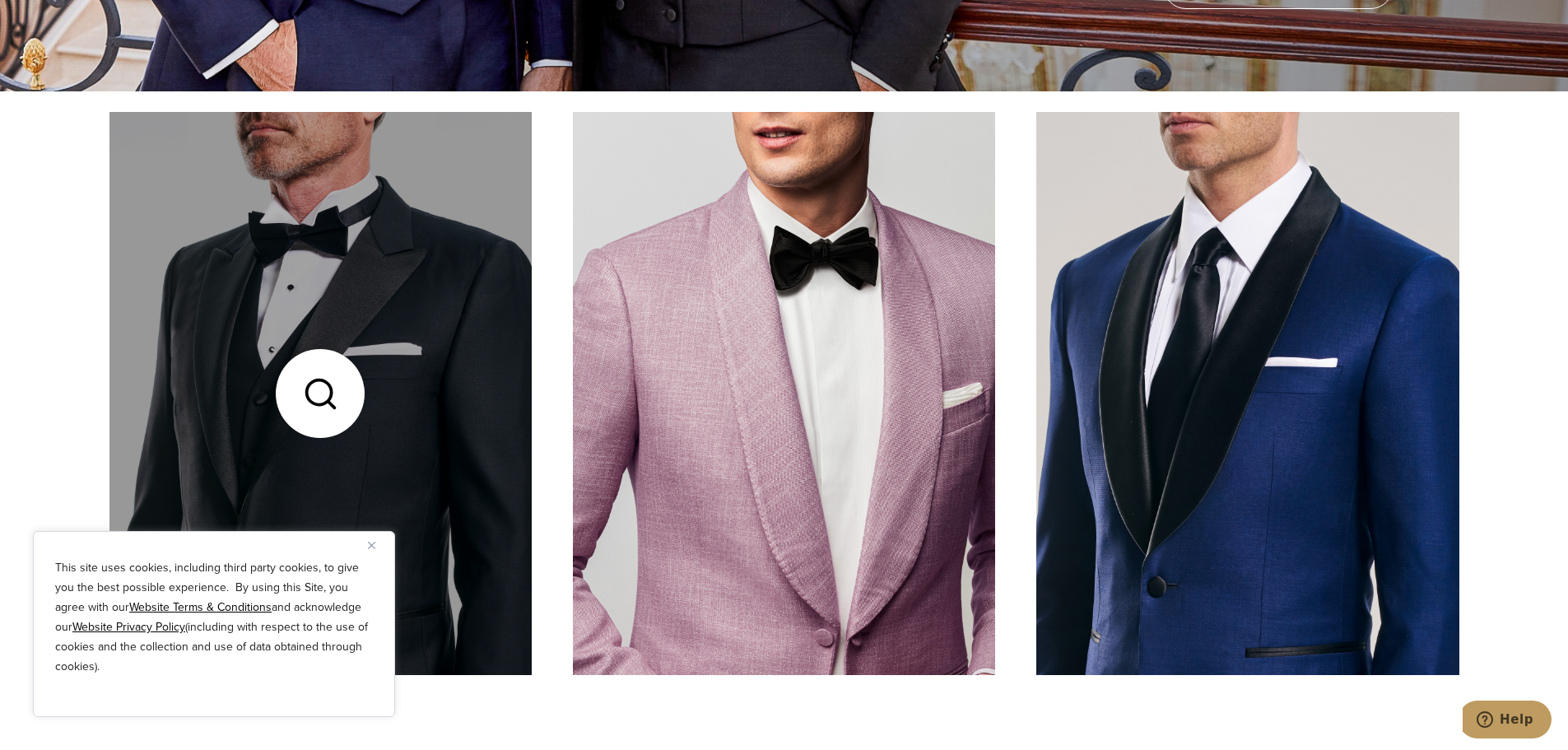
click at [450, 367] on link at bounding box center [320, 394] width 422 height 563
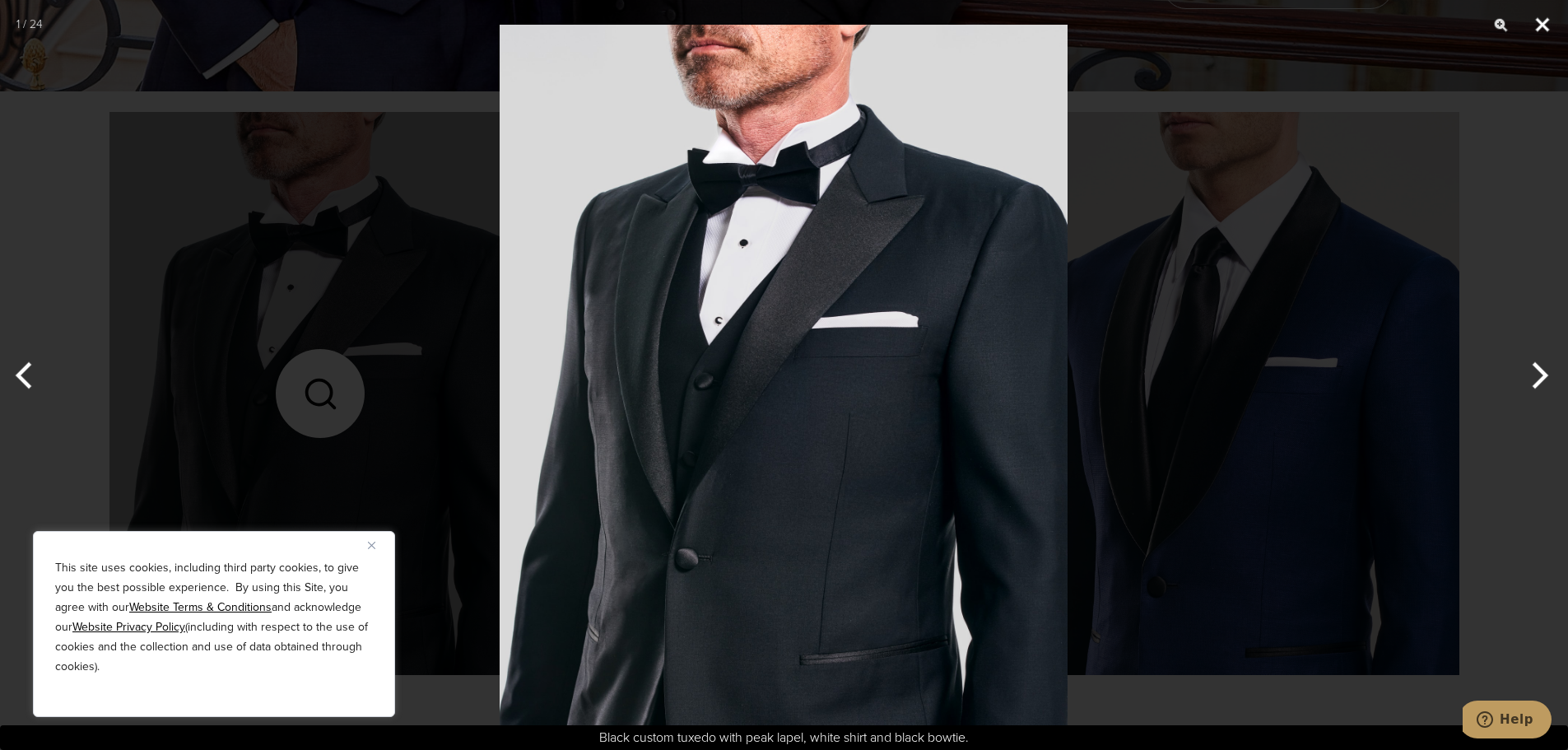
click at [1538, 22] on button "Close" at bounding box center [1542, 24] width 41 height 49
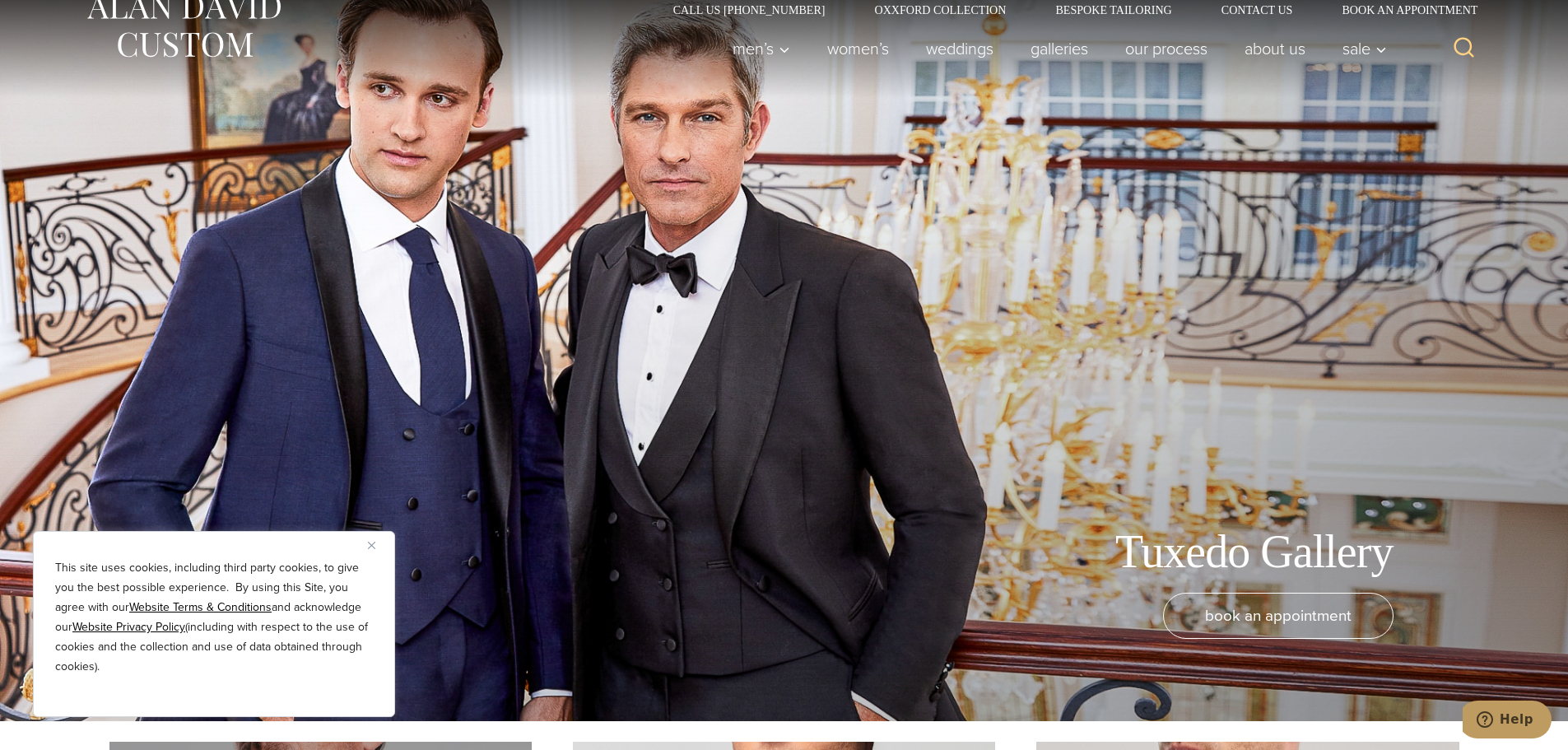
scroll to position [0, 0]
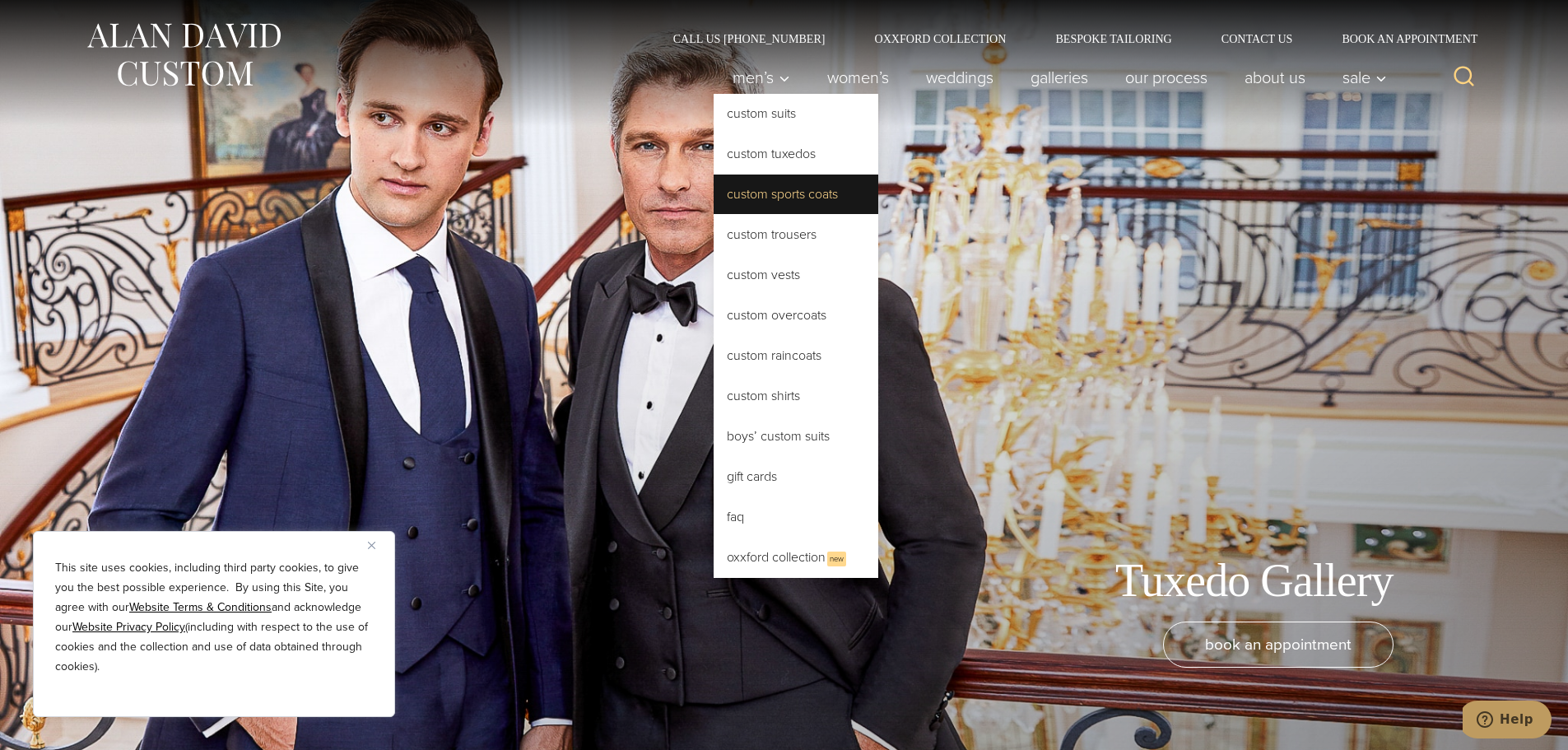
click at [790, 199] on link "Custom Sports Coats" at bounding box center [796, 194] width 165 height 40
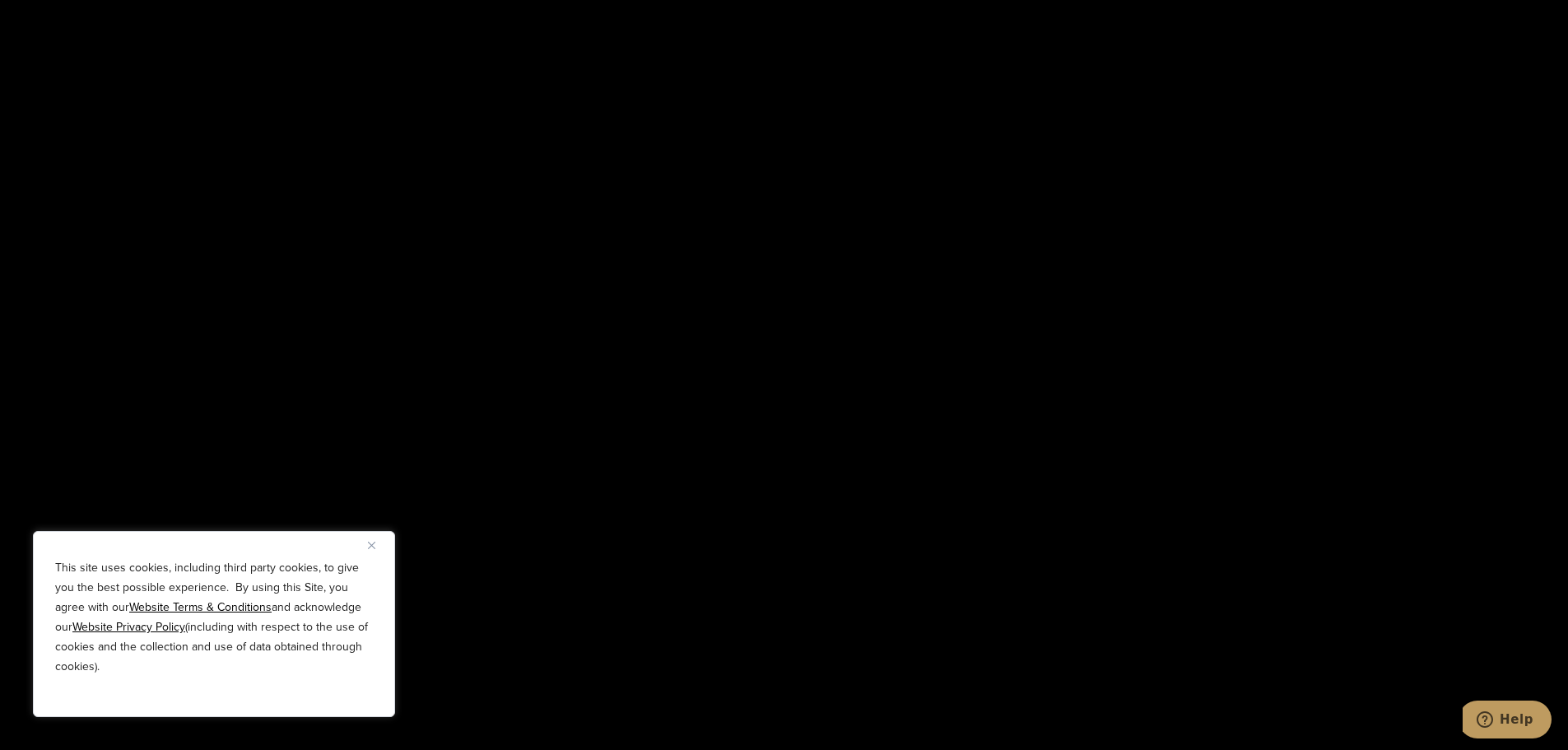
scroll to position [3045, 0]
